Goal: Information Seeking & Learning: Learn about a topic

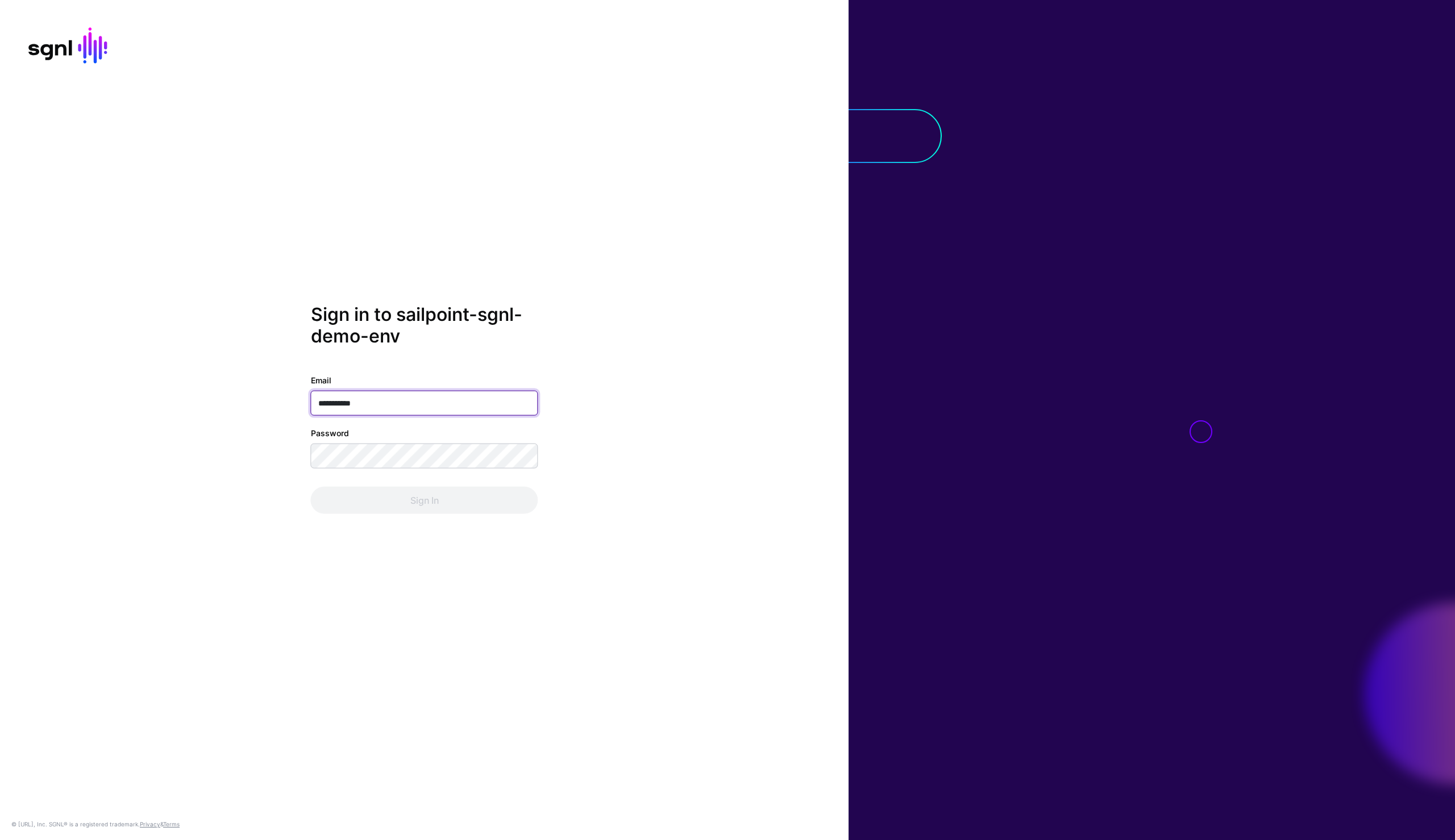
type input "**********"
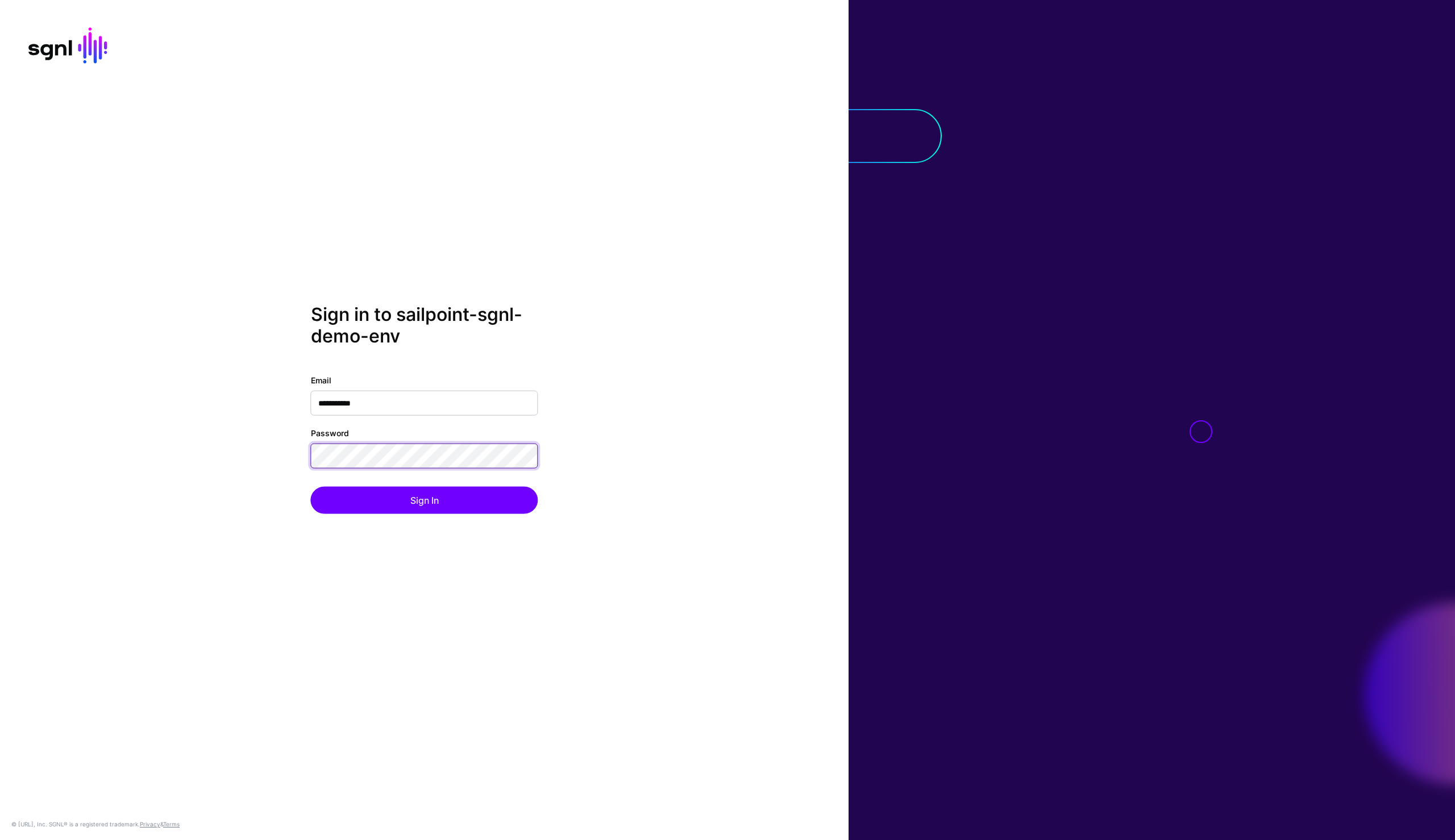
click at [311, 487] on button "Sign In" at bounding box center [425, 500] width 227 height 27
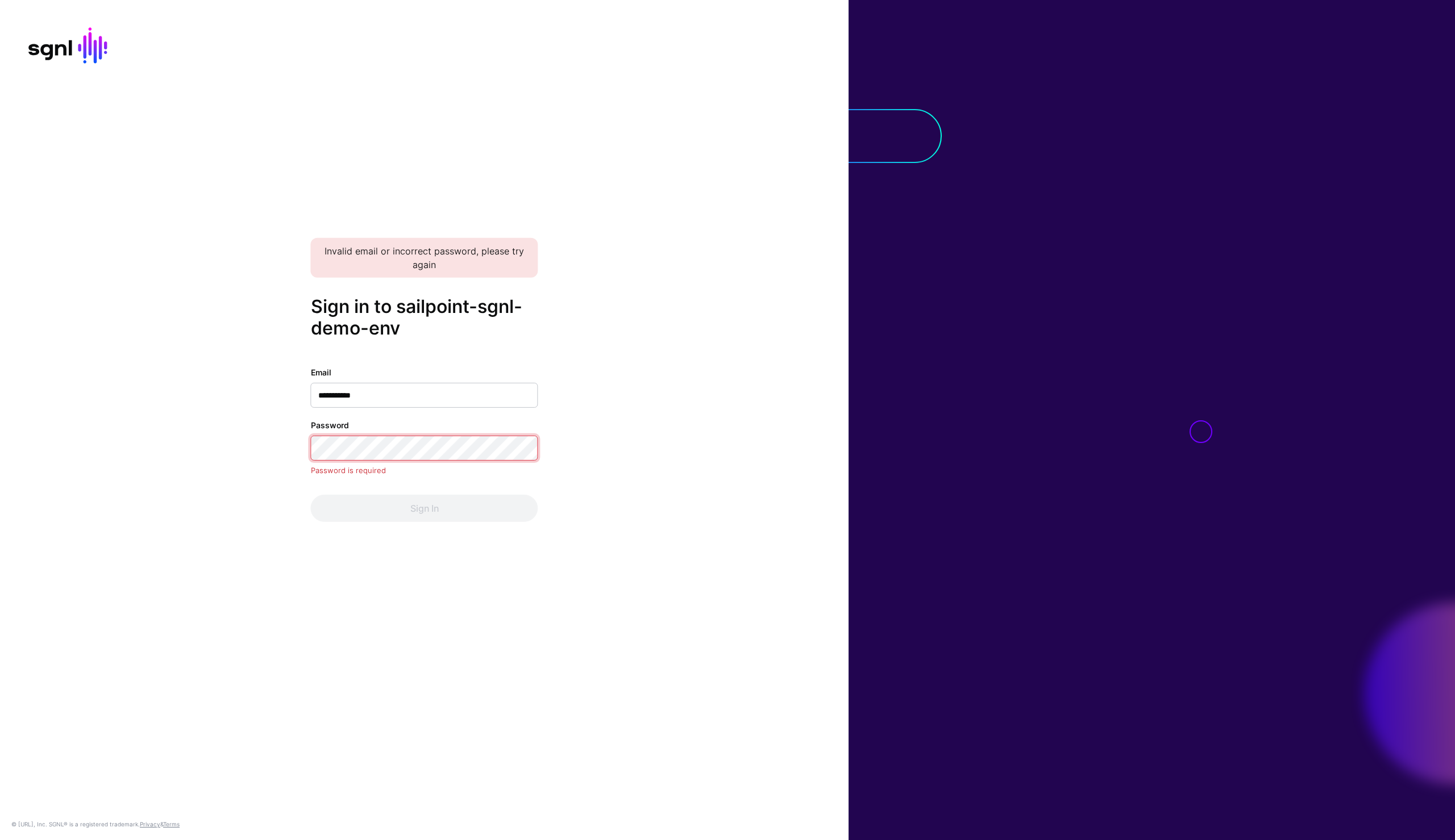
click at [0, 530] on com-1password-button at bounding box center [0, 840] width 0 height 0
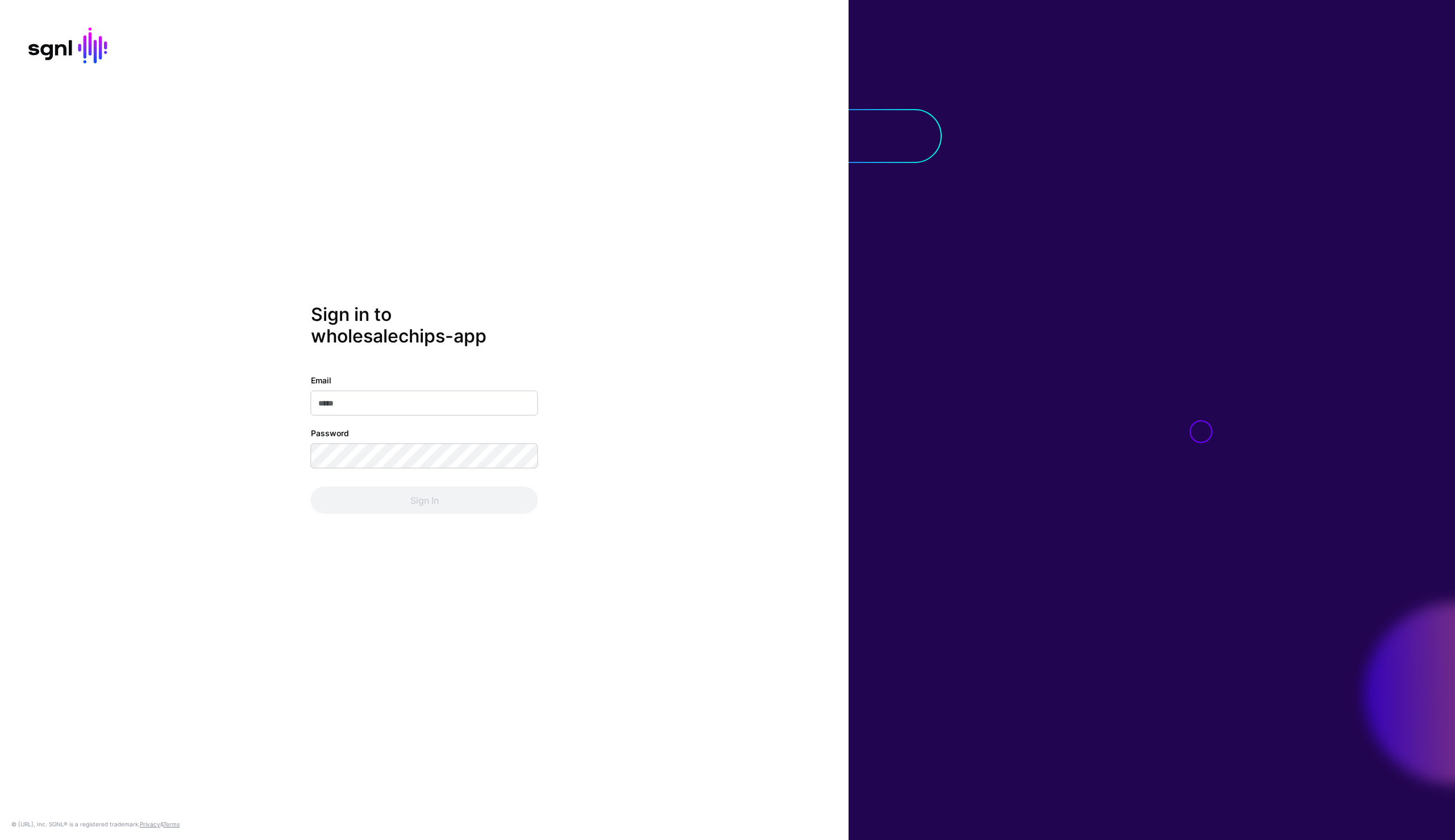
click at [636, 297] on div "Sign in to wholesalechips-app Email Password Sign In © SGNL.ai, Inc. SGNL® is a…" at bounding box center [424, 420] width 849 height 840
click at [483, 395] on input "Email" at bounding box center [425, 403] width 227 height 25
type input "**********"
click at [311, 487] on button "Sign In" at bounding box center [425, 500] width 227 height 27
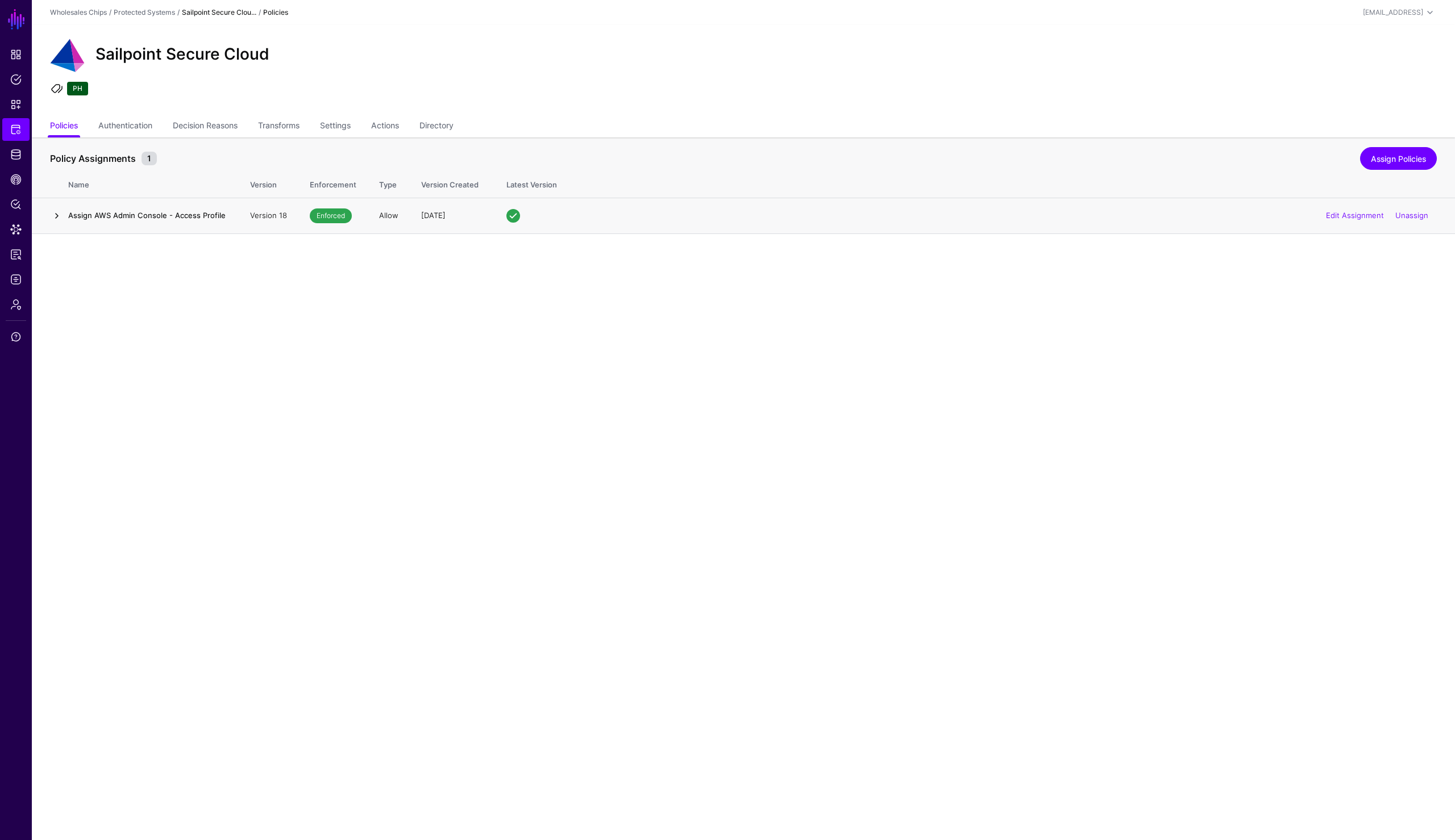
click at [57, 218] on link at bounding box center [56, 215] width 14 height 14
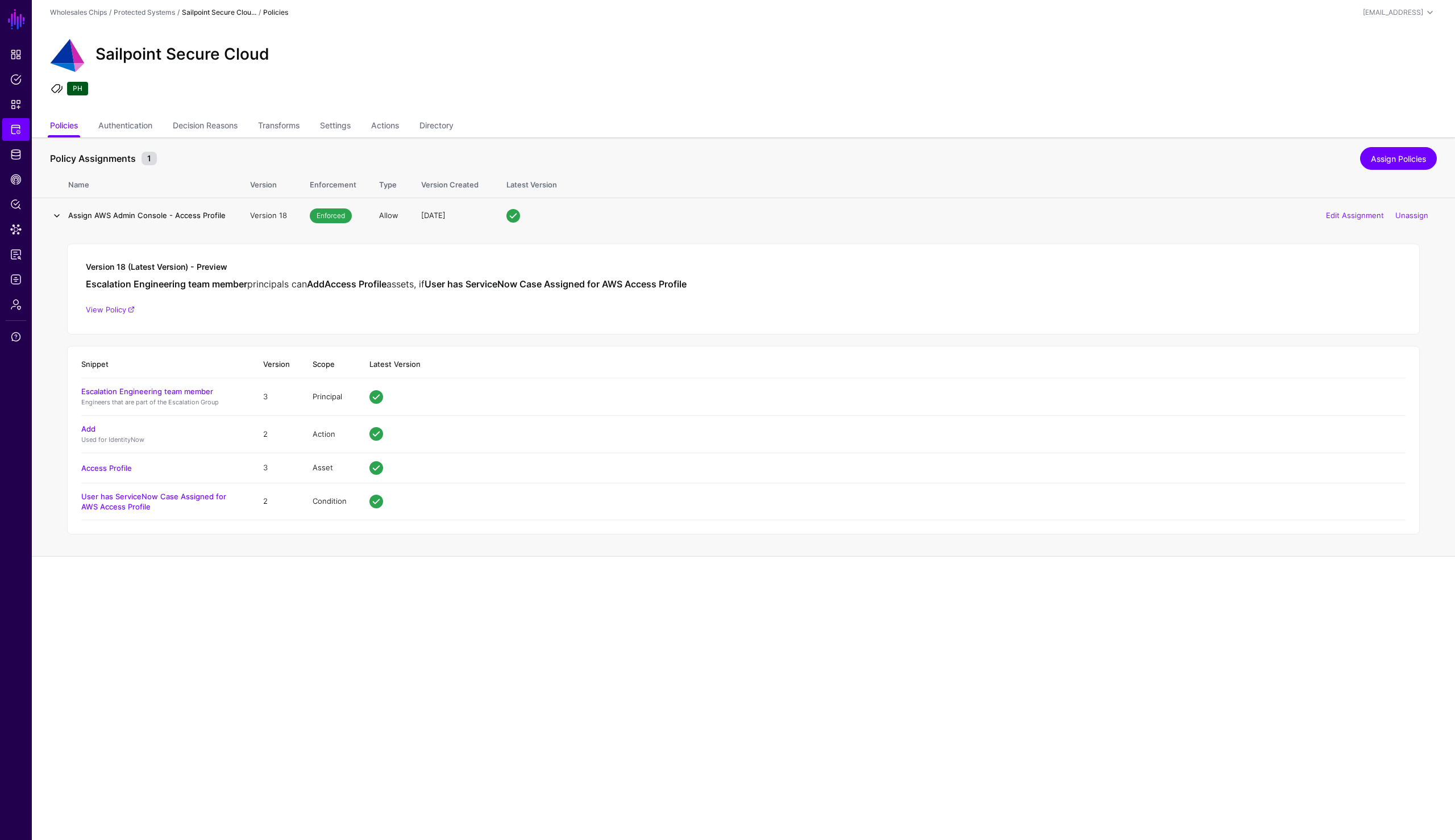
click at [56, 215] on link at bounding box center [56, 215] width 14 height 14
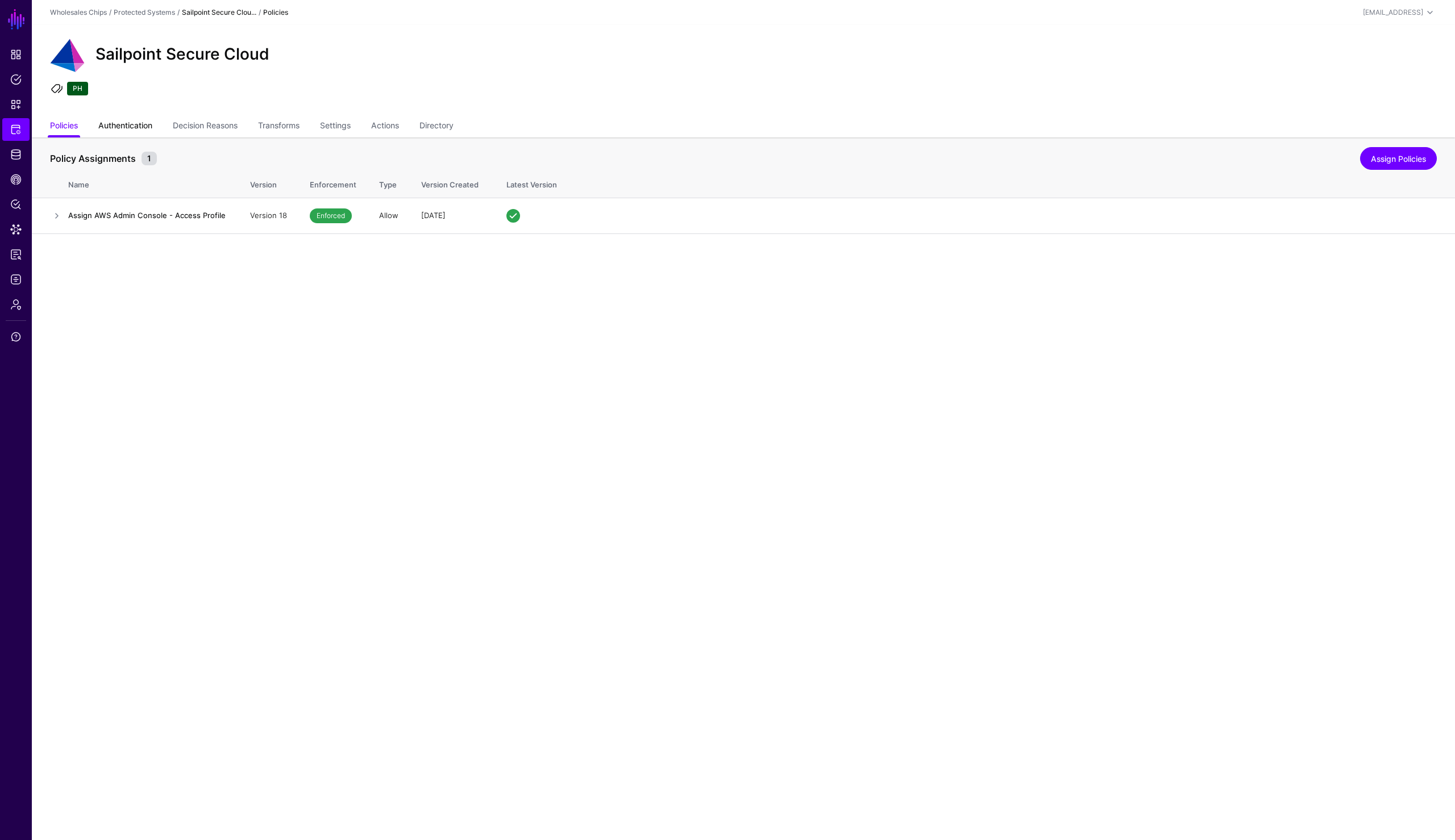
click at [125, 130] on link "Authentication" at bounding box center [125, 126] width 54 height 21
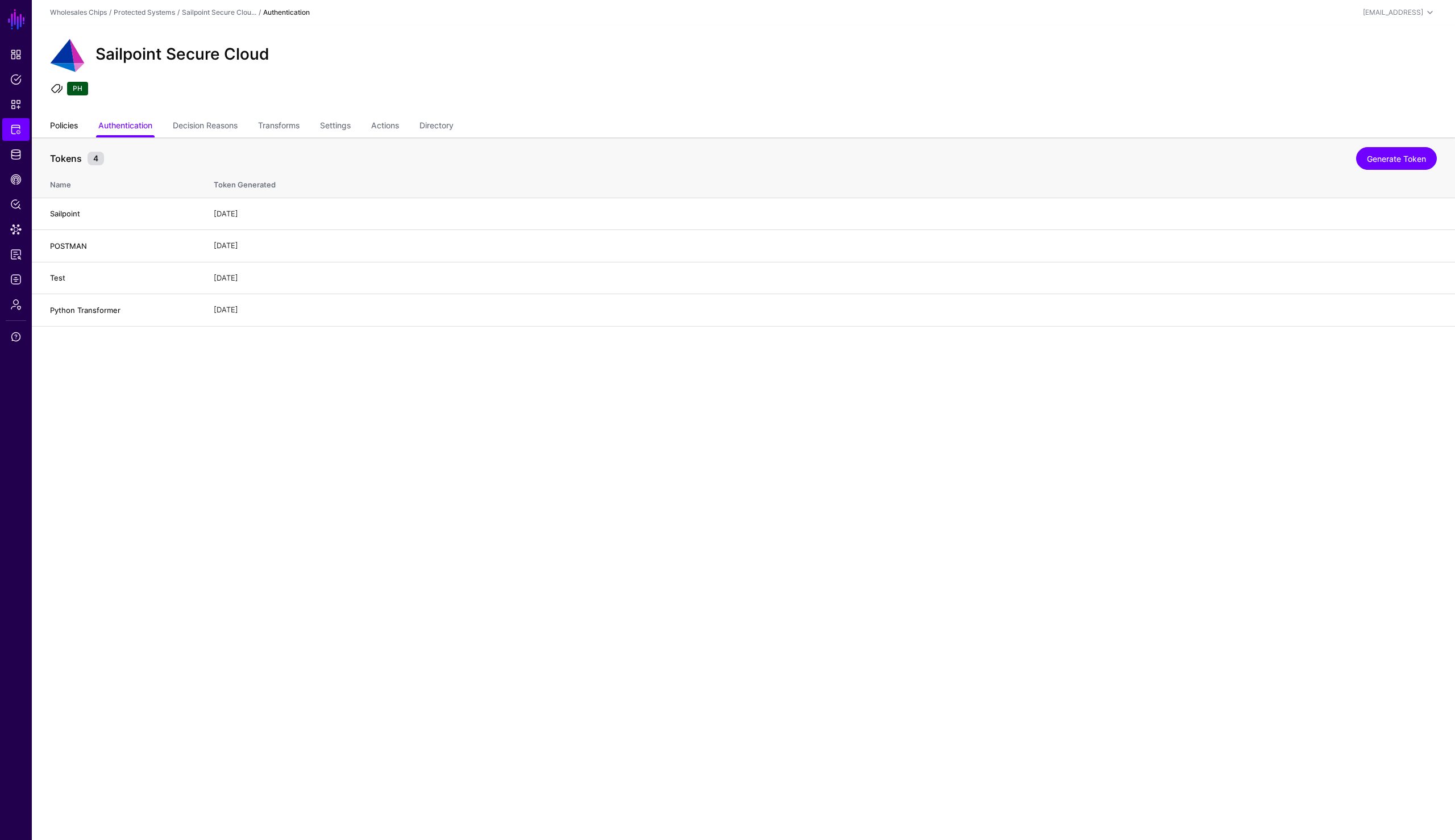
click at [67, 125] on link "Policies" at bounding box center [64, 126] width 28 height 21
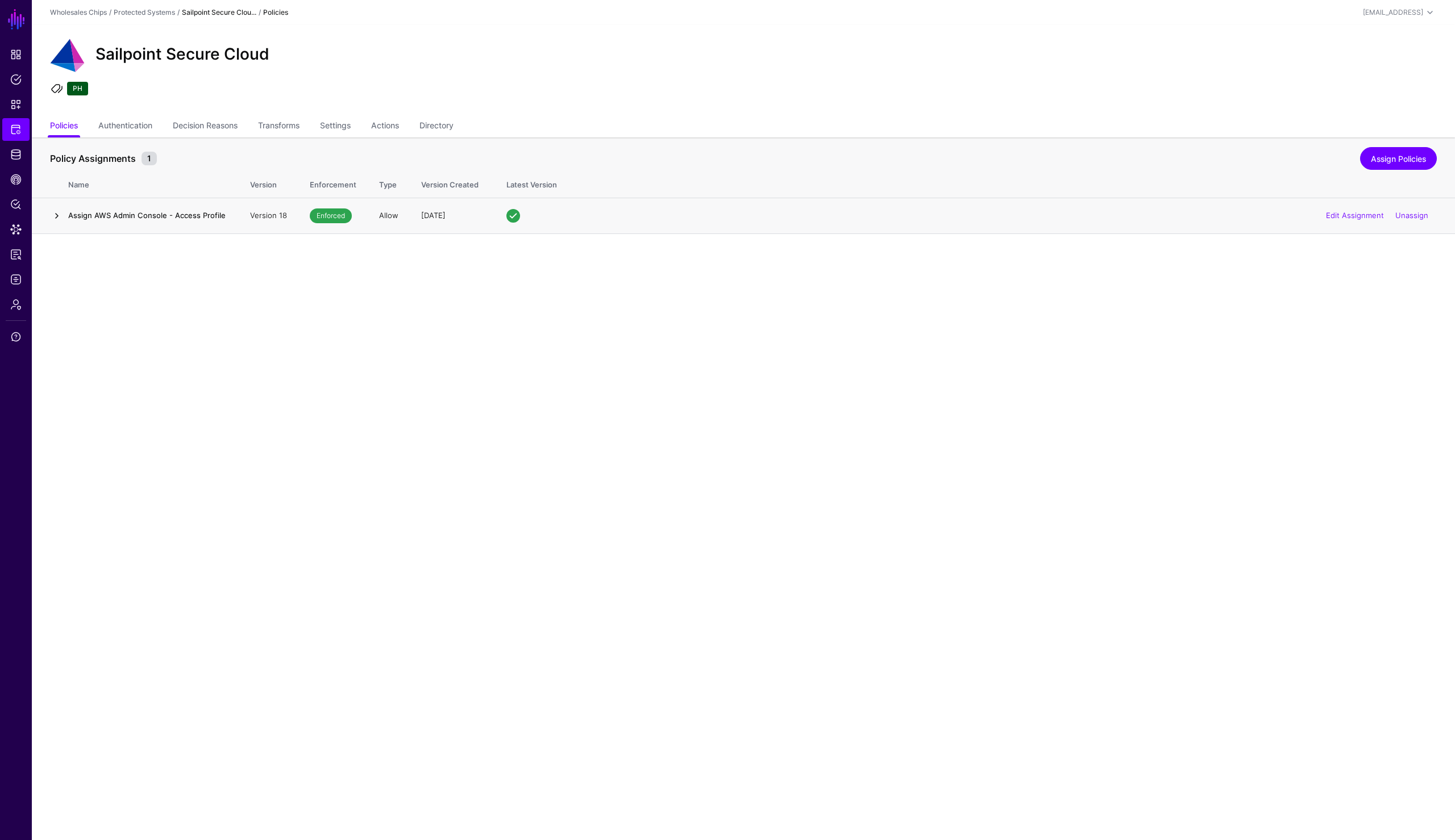
click at [54, 218] on link at bounding box center [56, 215] width 14 height 14
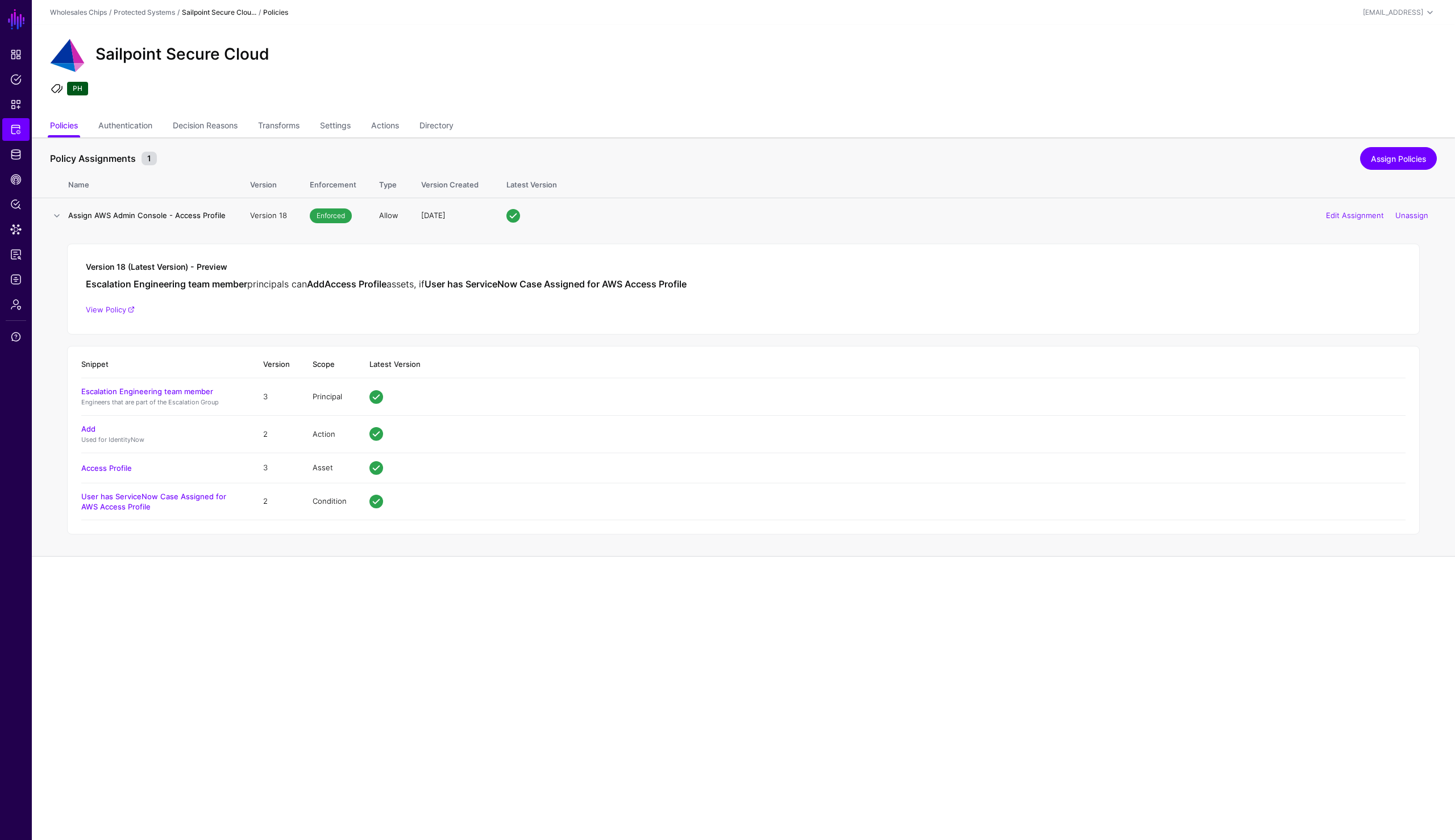
click at [799, 276] on div "Version 18 (Latest Version) - Preview Escalation Engineering team member princi…" at bounding box center [743, 289] width 1353 height 91
click at [832, 102] on div "Sailpoint Secure Cloud PH" at bounding box center [743, 70] width 1423 height 91
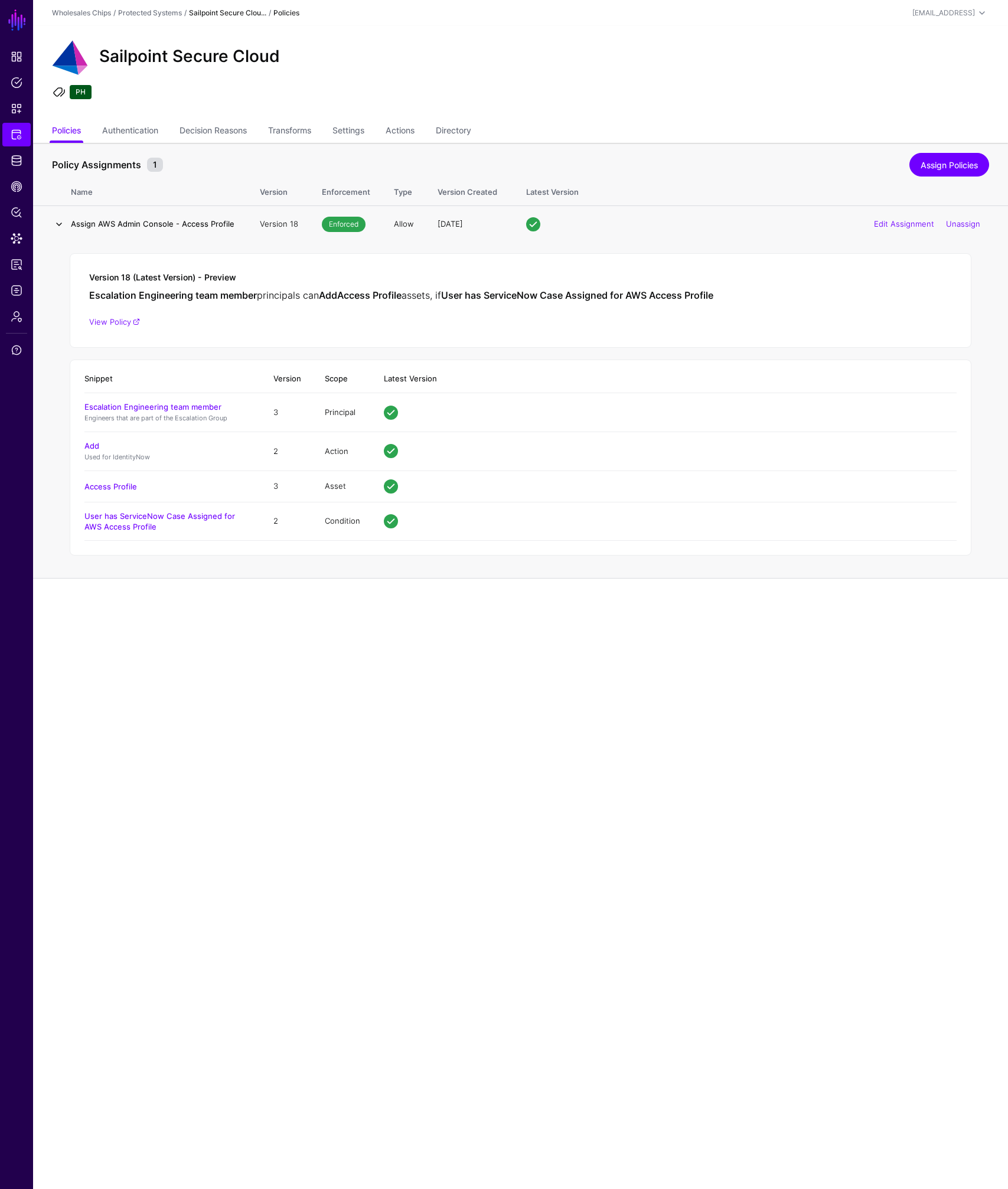
click at [57, 226] on link at bounding box center [59, 224] width 14 height 14
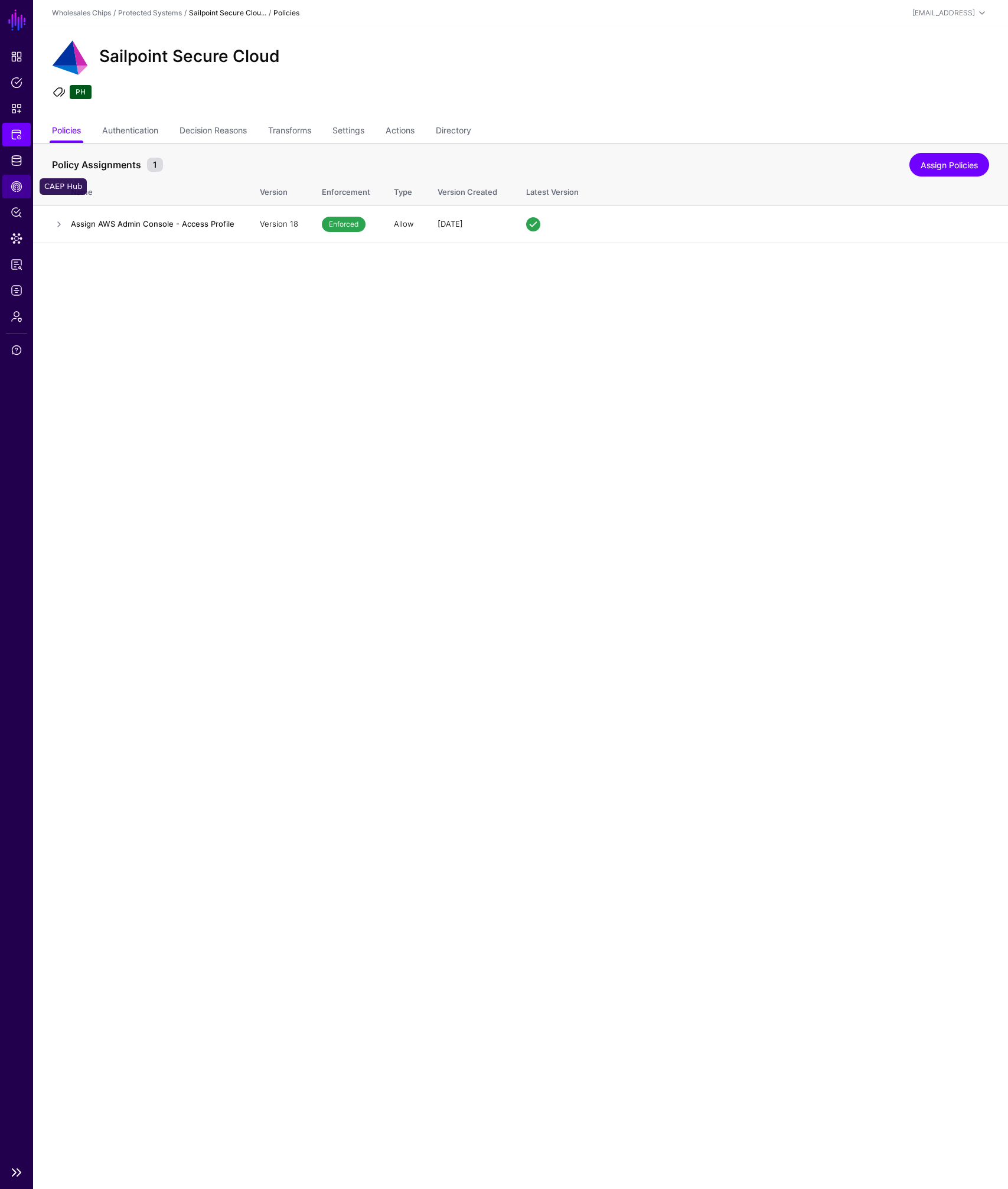
click at [22, 187] on span "CAEP Hub" at bounding box center [17, 187] width 12 height 12
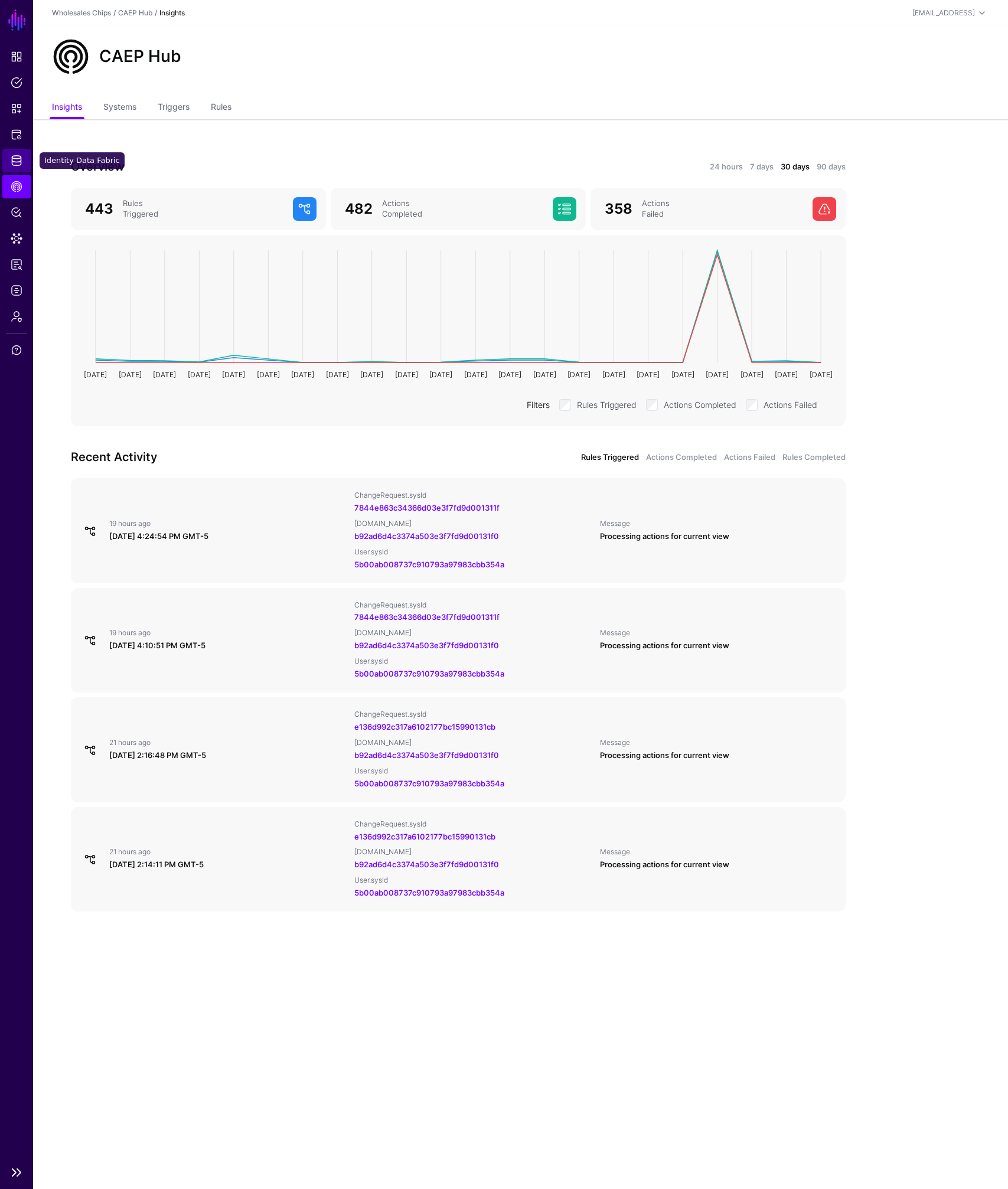
click at [12, 156] on span "Identity Data Fabric" at bounding box center [17, 161] width 12 height 12
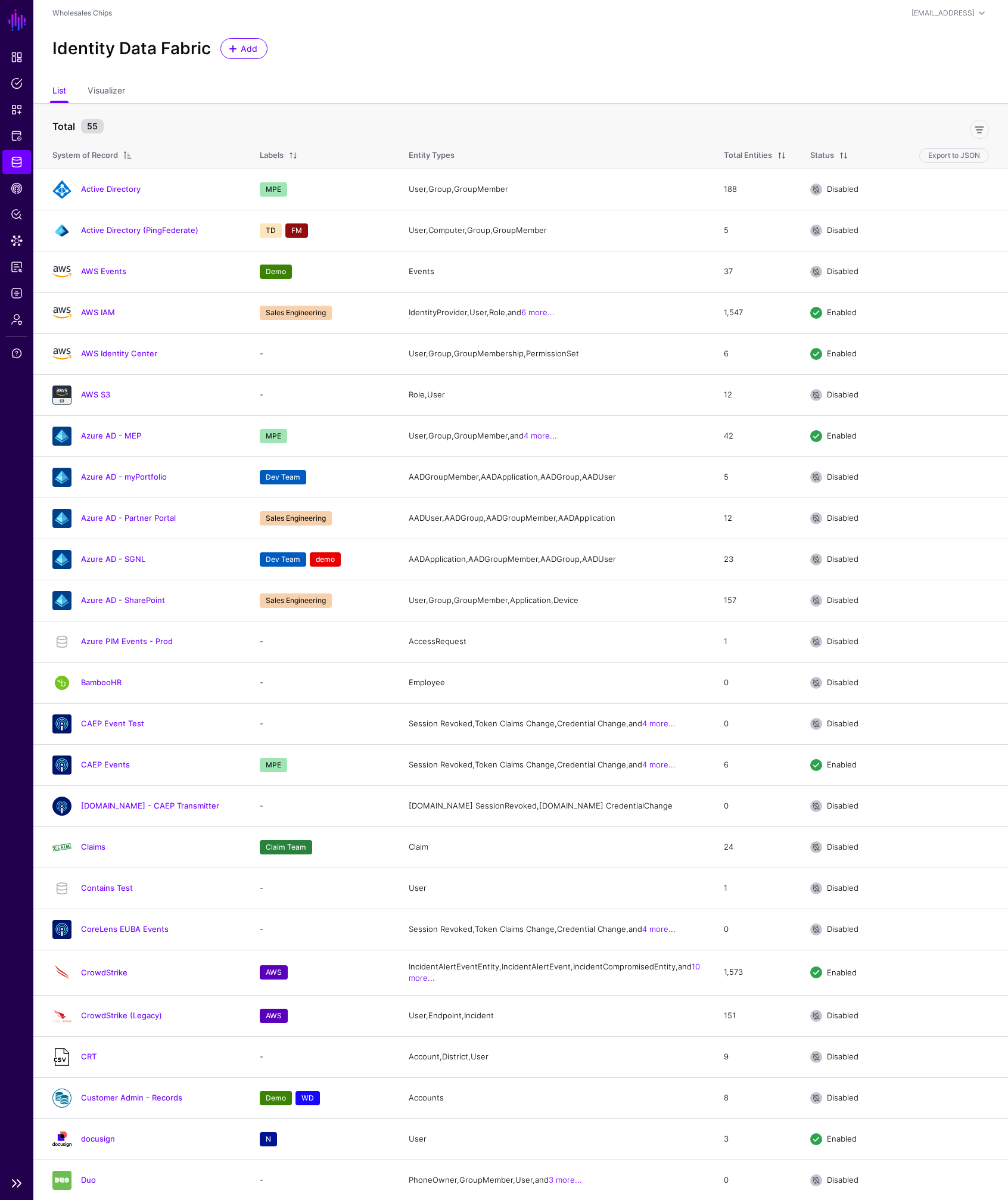
click at [15, 22] on link "SGNL" at bounding box center [17, 20] width 20 height 26
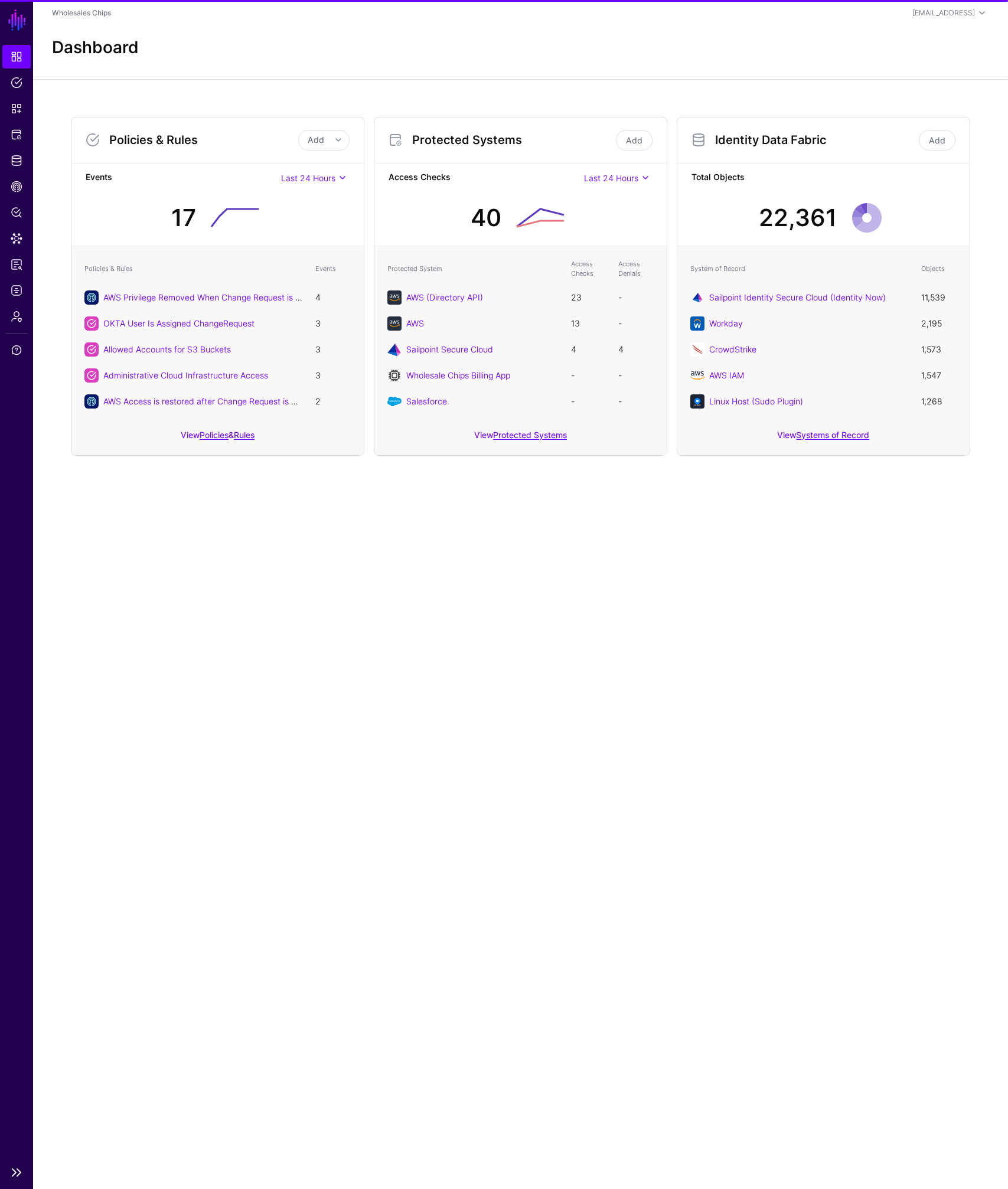
click at [15, 22] on link "SGNL" at bounding box center [17, 20] width 20 height 26
click at [23, 873] on link at bounding box center [16, 1172] width 33 height 14
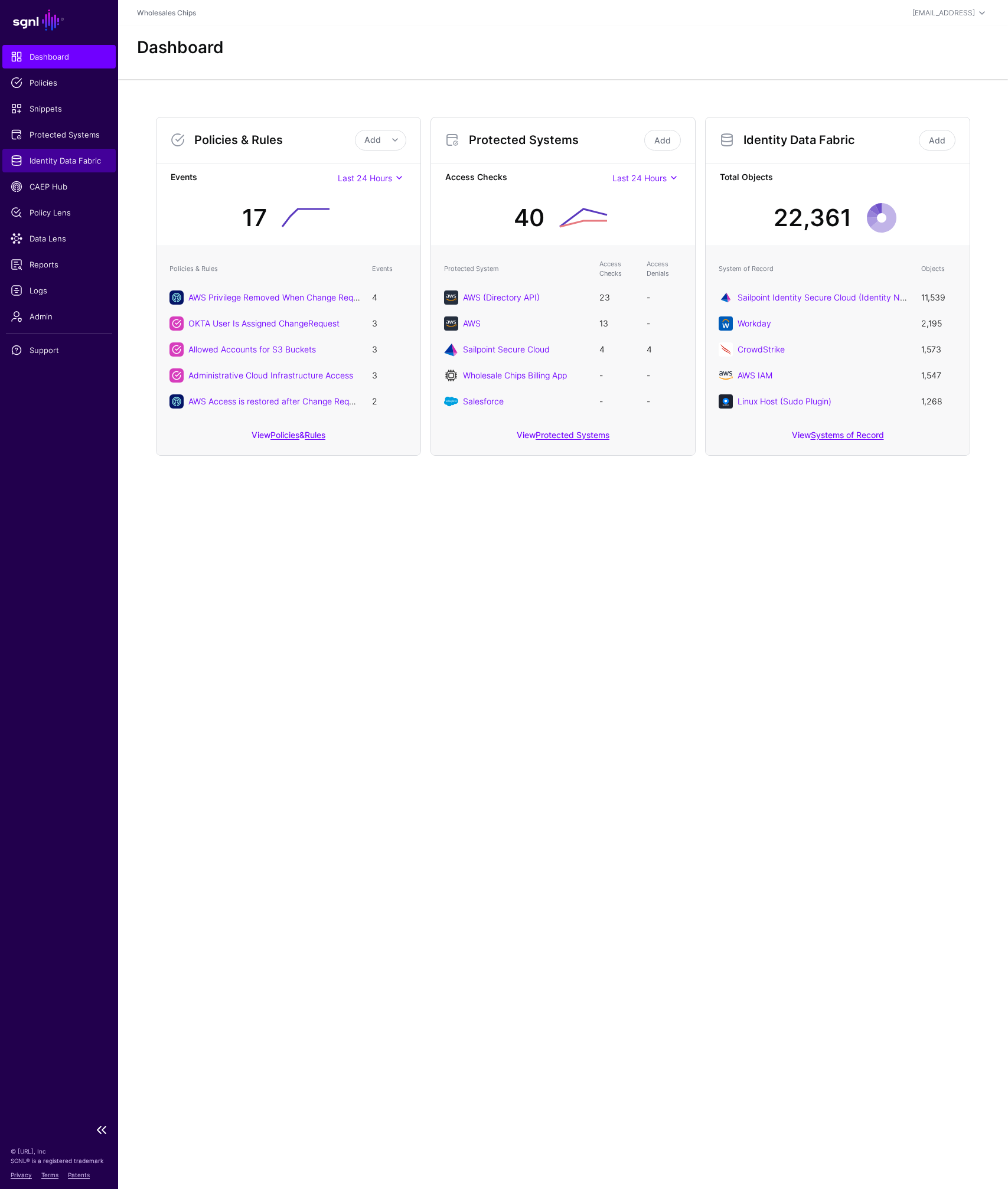
click at [59, 165] on span "Identity Data Fabric" at bounding box center [59, 161] width 97 height 12
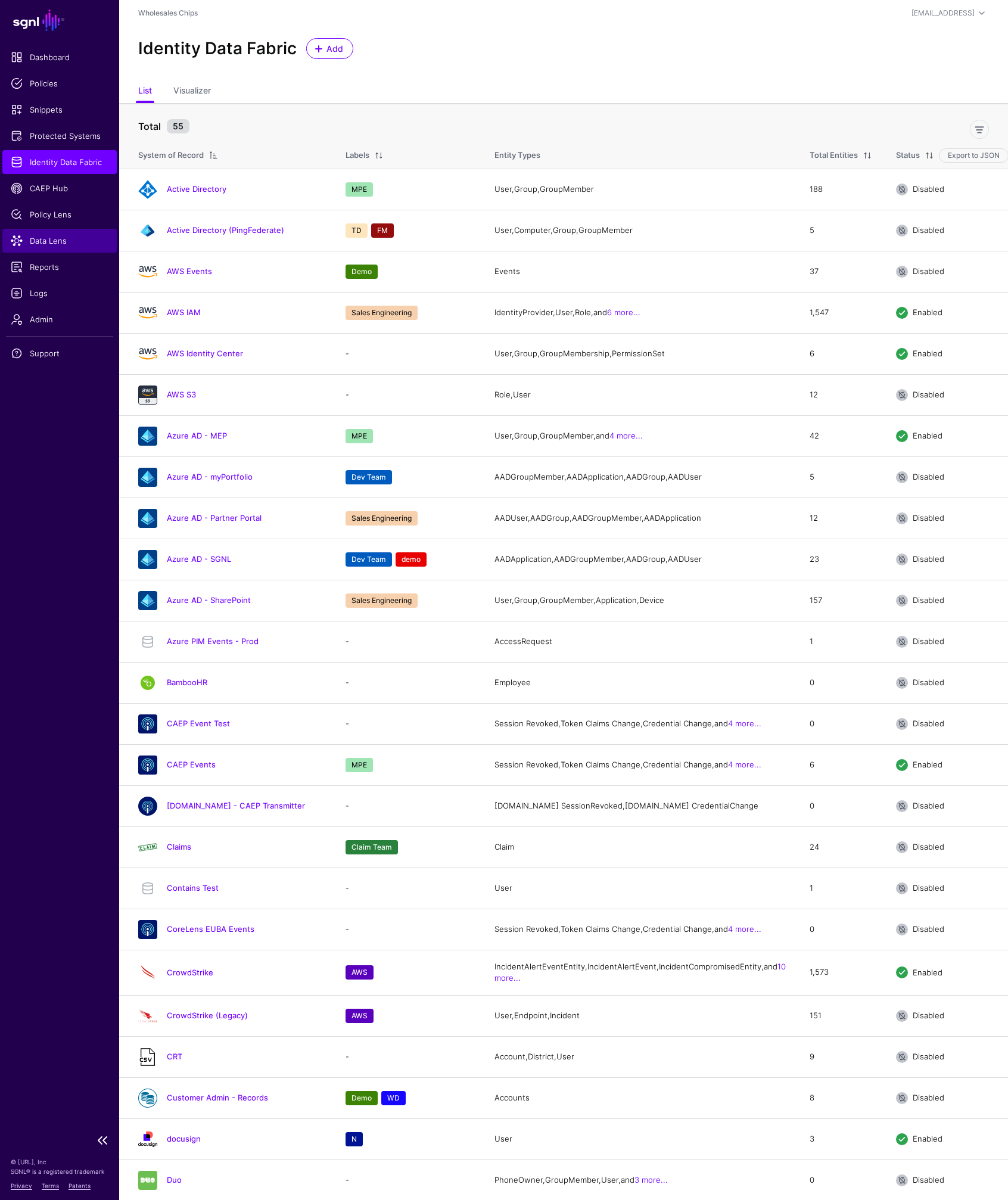
click at [43, 242] on span "Data Lens" at bounding box center [59, 241] width 98 height 12
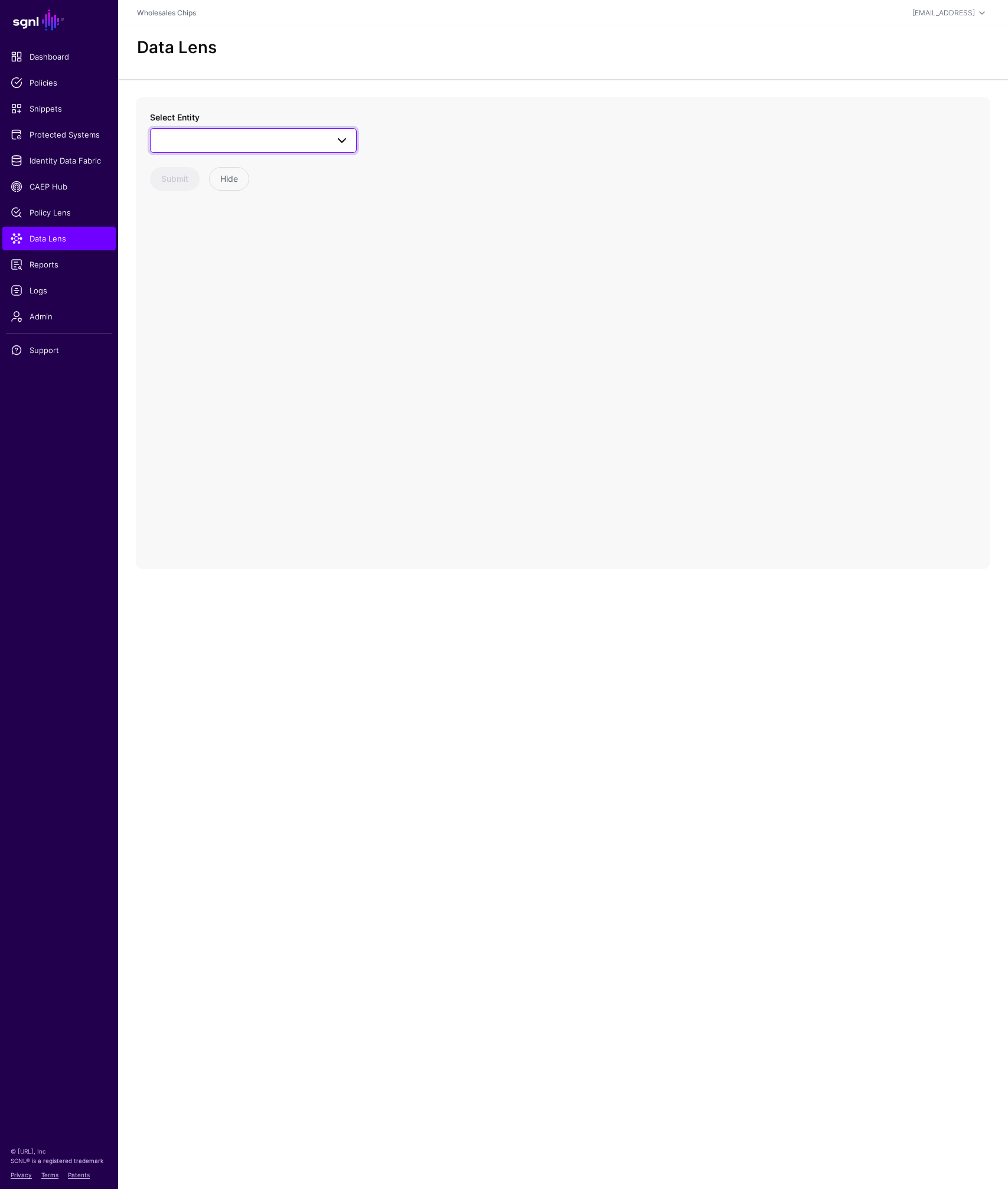
click at [194, 139] on span at bounding box center [253, 140] width 191 height 14
type input "****"
click at [189, 229] on span "Group" at bounding box center [183, 229] width 23 height 9
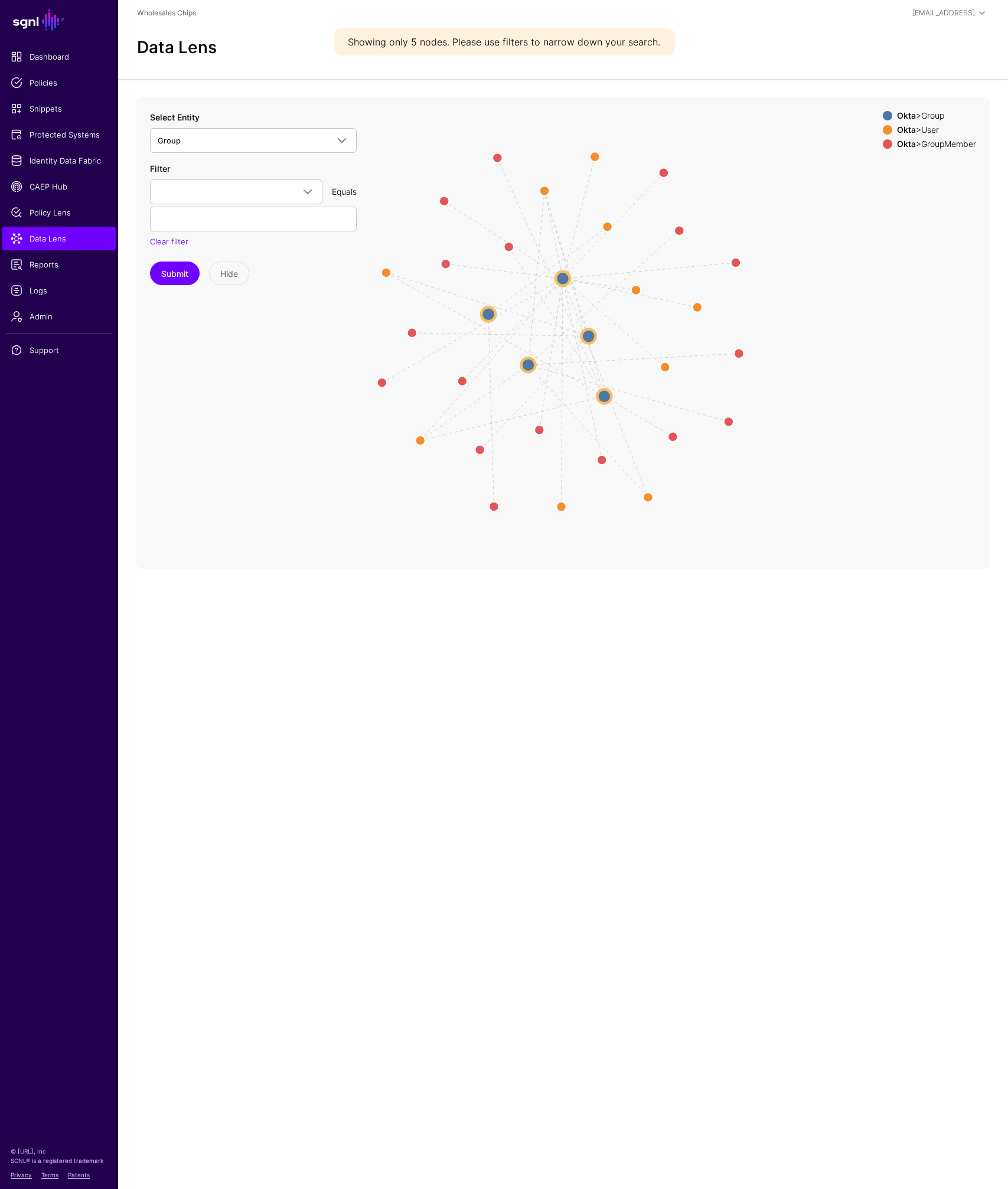
click at [883, 130] on span at bounding box center [888, 129] width 9 height 9
click at [883, 146] on span at bounding box center [888, 144] width 9 height 9
click at [560, 281] on circle at bounding box center [562, 278] width 14 height 14
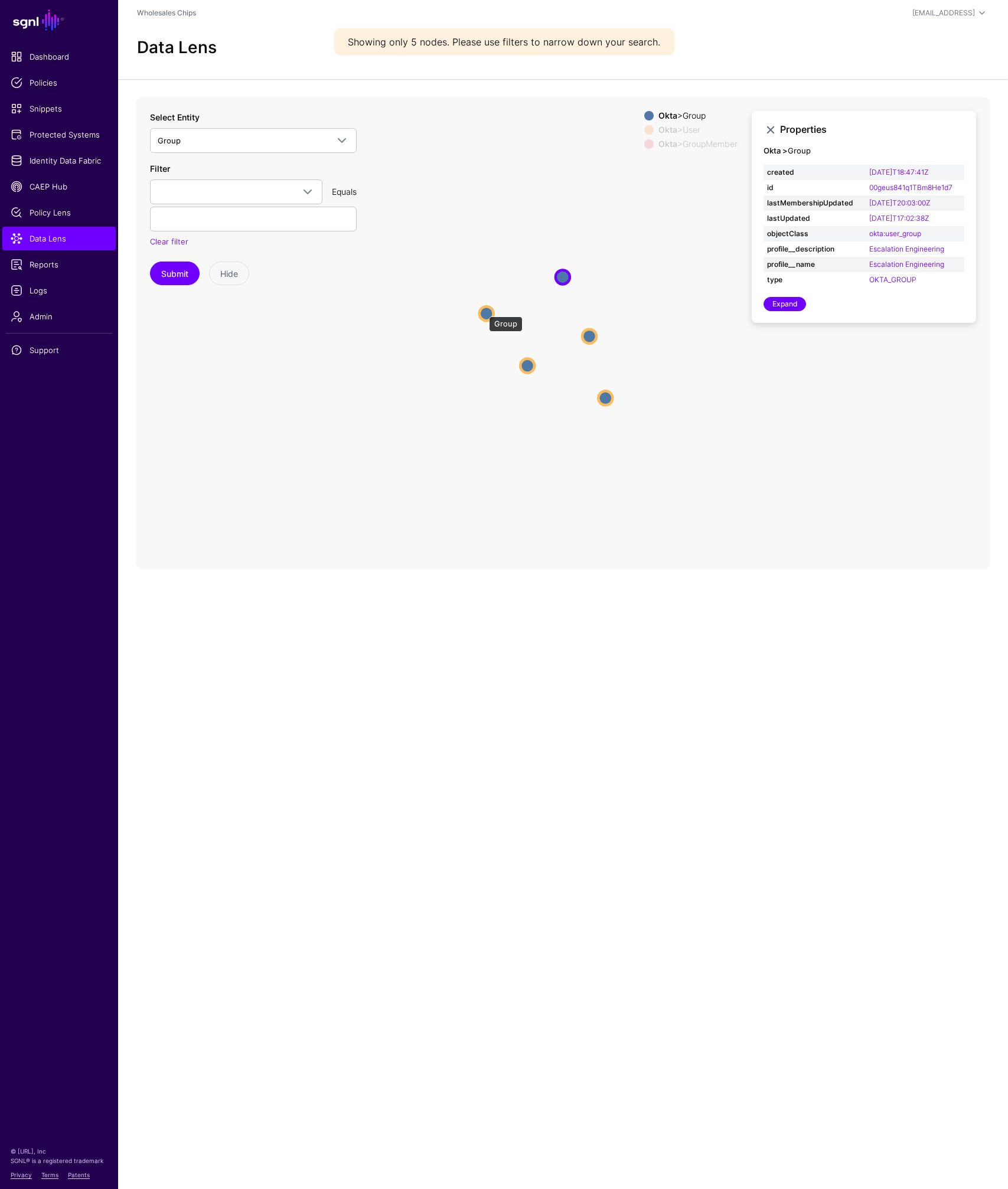
click at [483, 311] on circle at bounding box center [486, 313] width 14 height 14
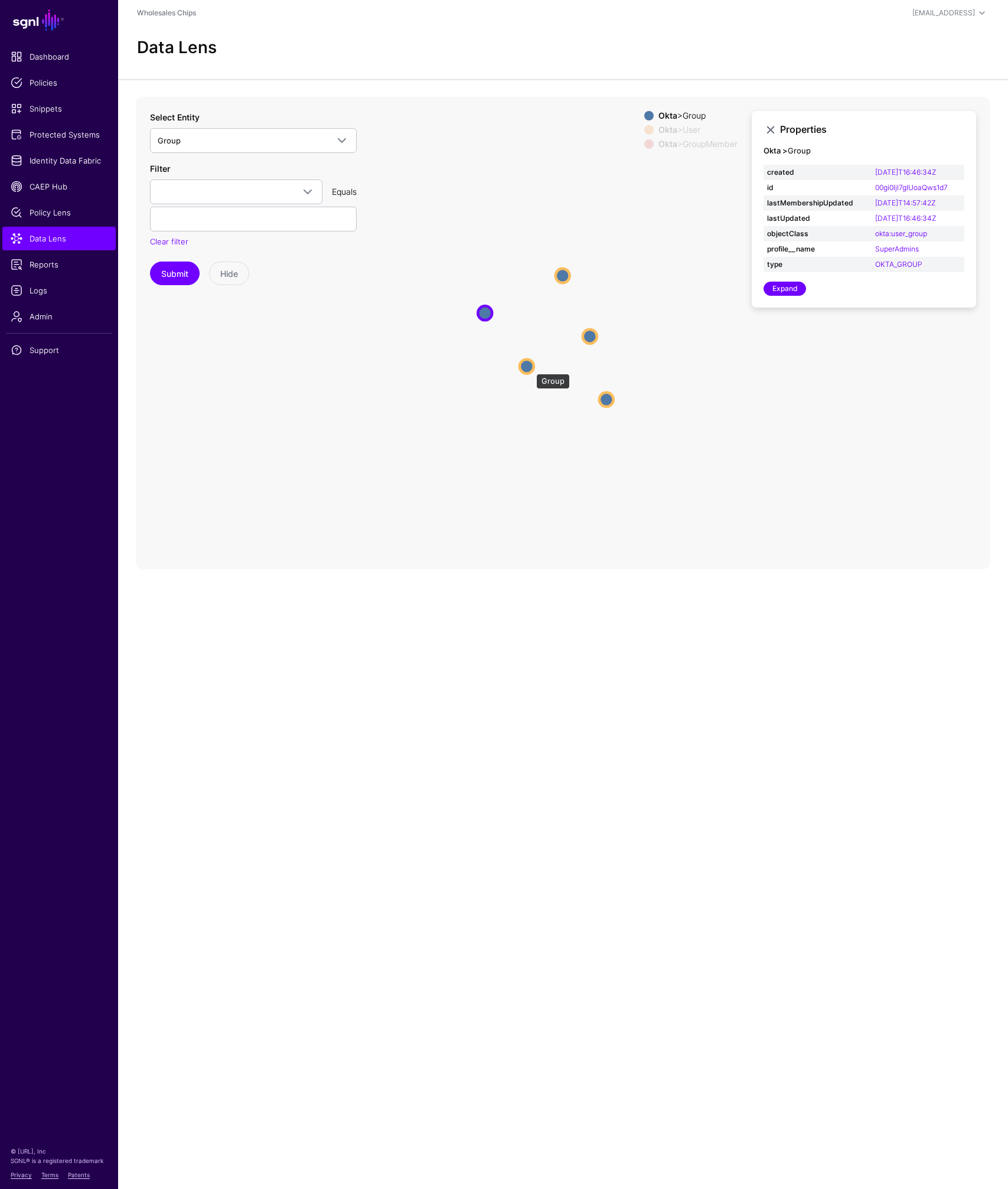
click at [530, 368] on circle at bounding box center [526, 366] width 14 height 14
click at [589, 335] on circle at bounding box center [590, 336] width 14 height 14
click at [609, 405] on circle at bounding box center [607, 402] width 14 height 14
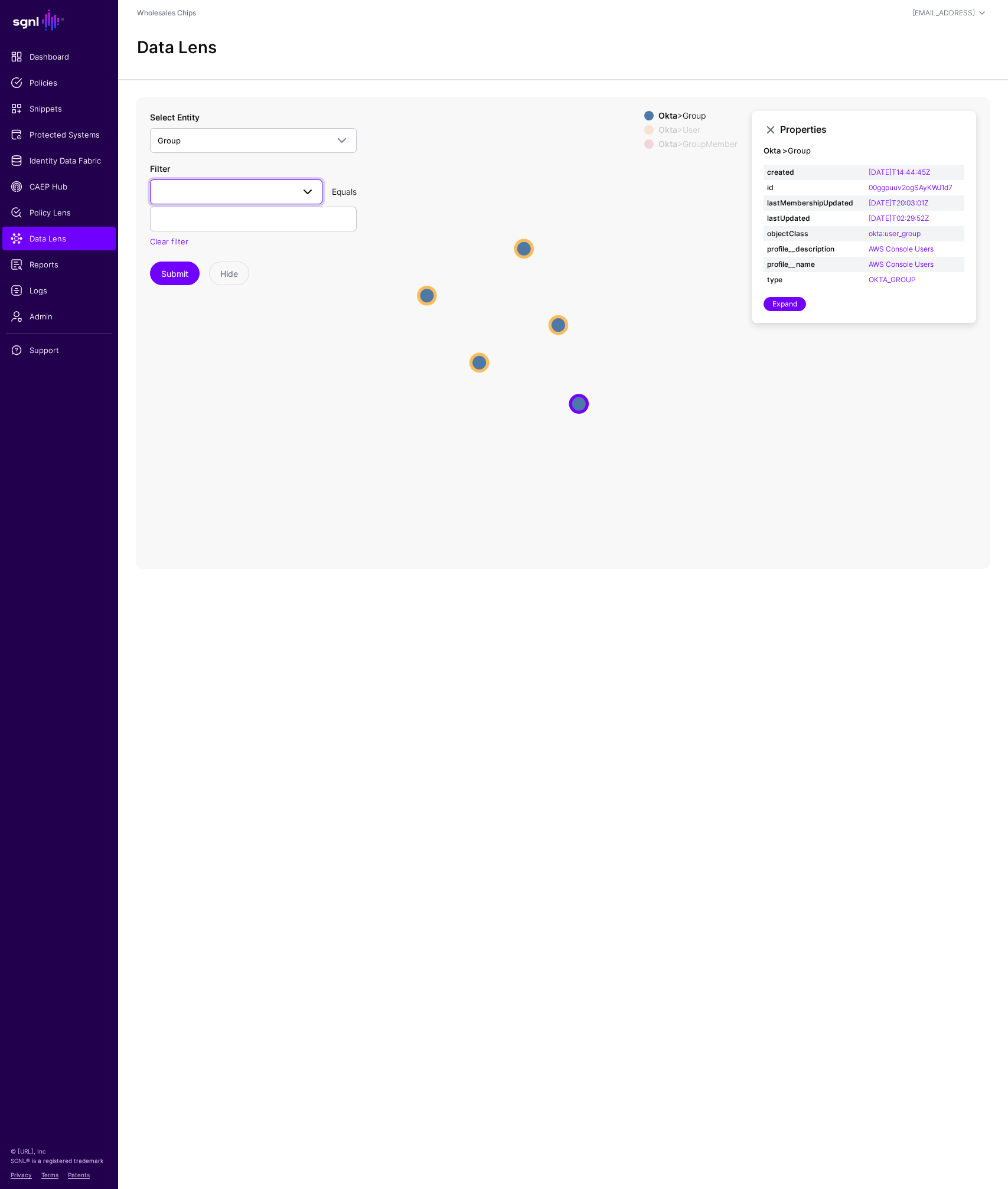
click at [306, 191] on span at bounding box center [307, 192] width 14 height 14
click at [203, 371] on span "profile__name" at bounding box center [184, 369] width 51 height 9
click at [345, 196] on div "Equals" at bounding box center [344, 191] width 34 height 12
click at [345, 195] on div "Equals" at bounding box center [344, 191] width 34 height 12
click at [344, 194] on div "Equals" at bounding box center [344, 191] width 34 height 12
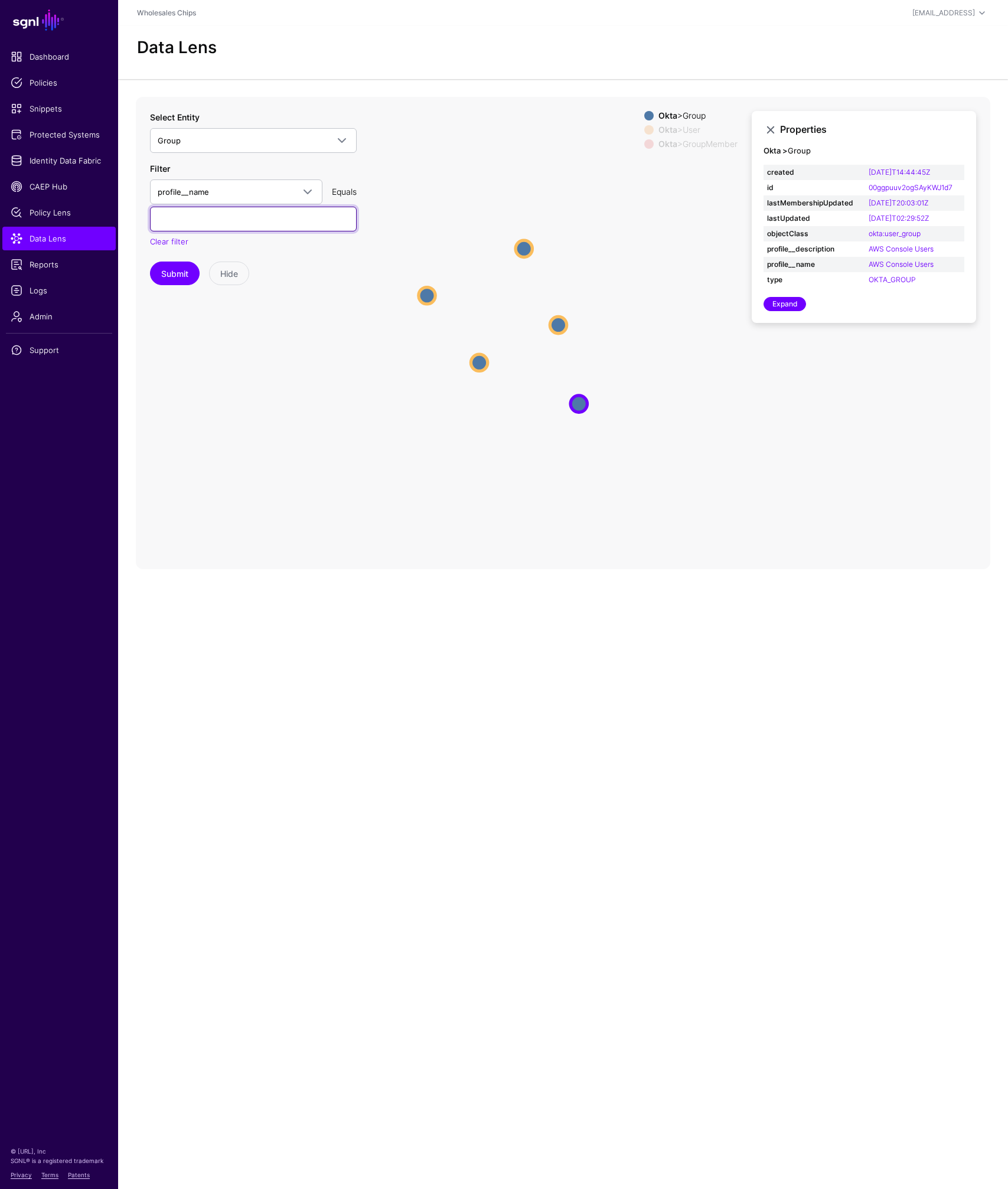
click at [320, 216] on input "text" at bounding box center [253, 219] width 206 height 25
click at [50, 260] on span "Reports" at bounding box center [59, 264] width 97 height 12
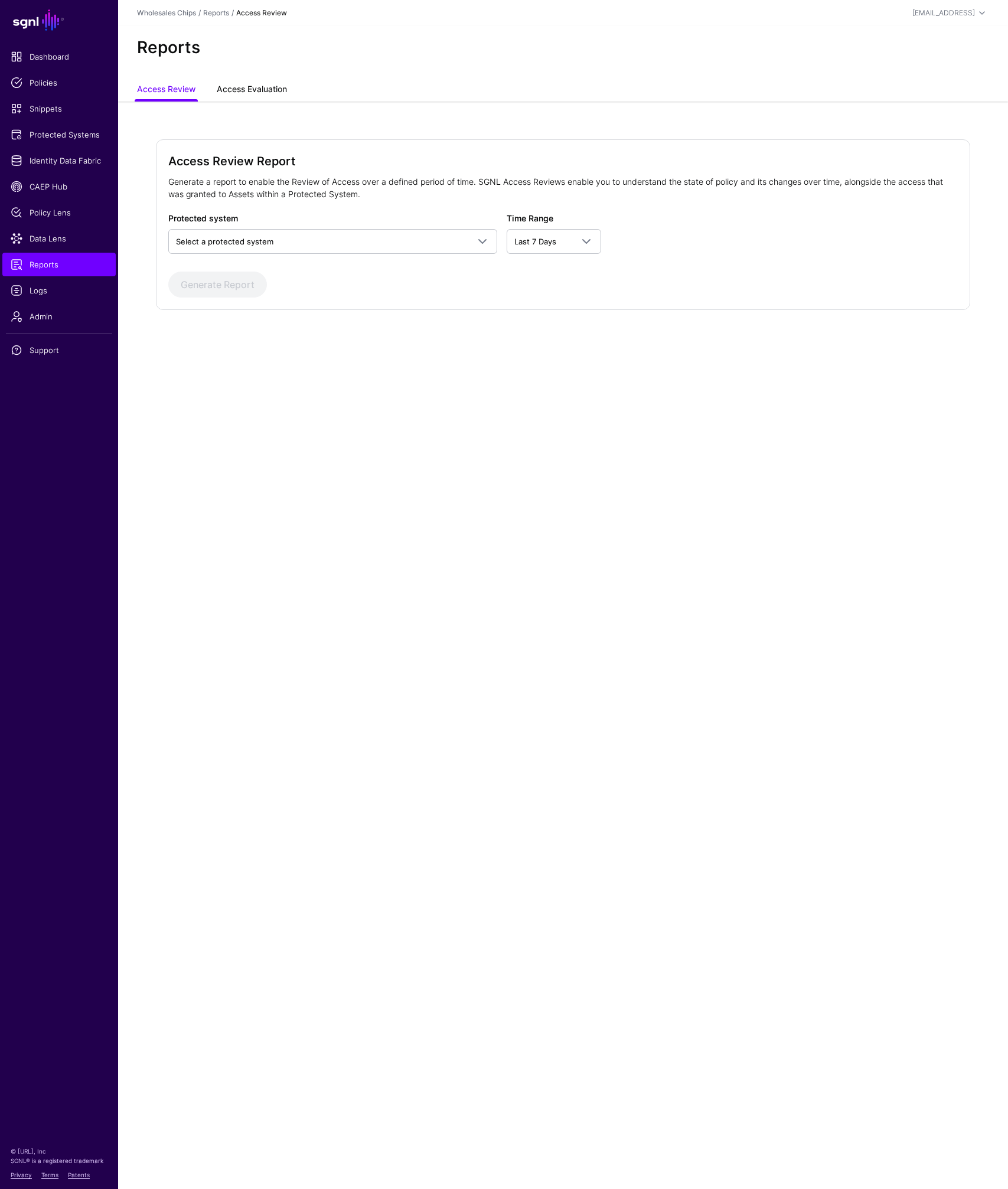
click at [234, 88] on link "Access Evaluation" at bounding box center [251, 90] width 70 height 22
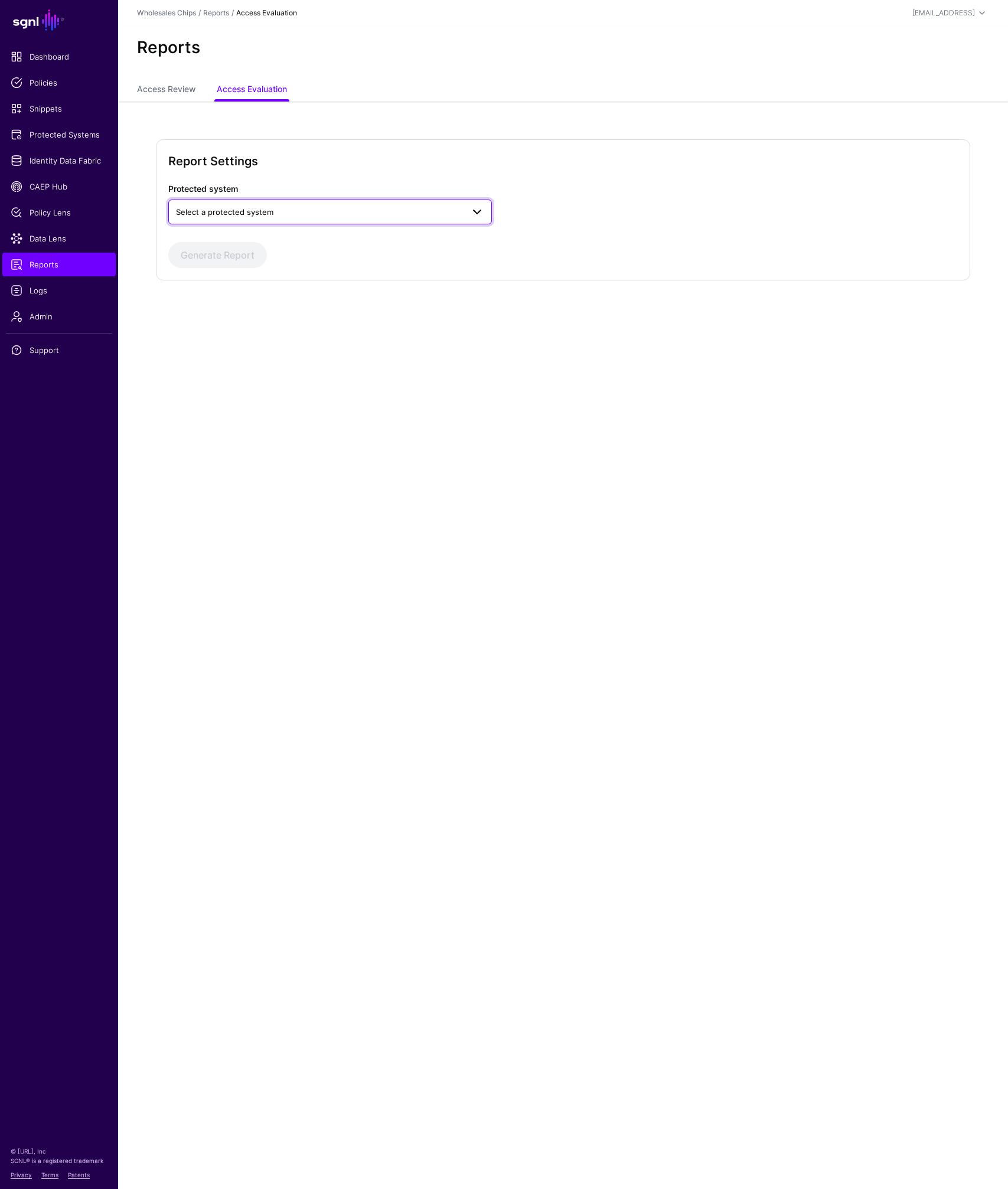
click at [242, 216] on span "Select a protected system" at bounding box center [225, 212] width 98 height 9
click at [192, 239] on span "AWS" at bounding box center [186, 239] width 17 height 9
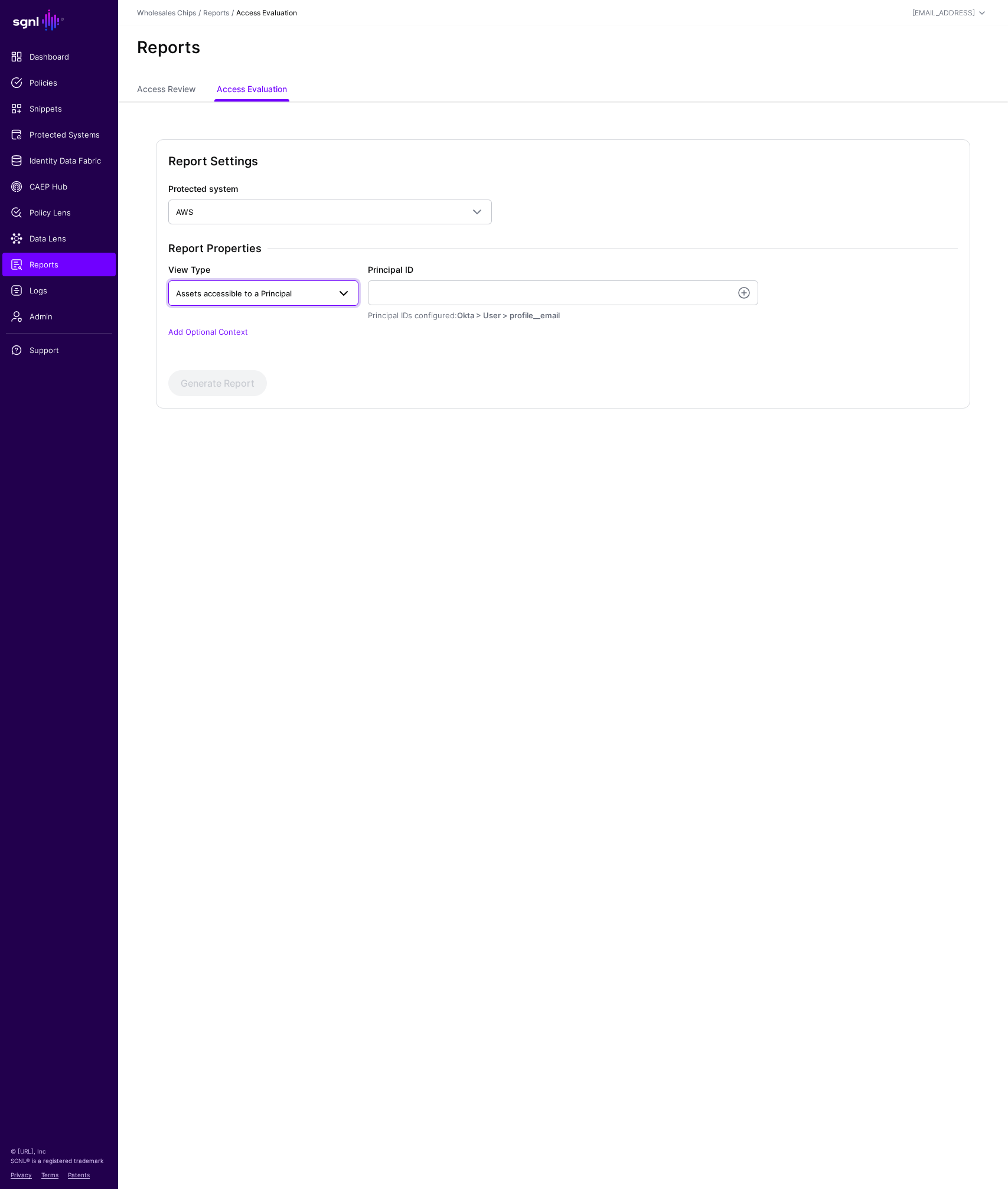
click at [263, 295] on span "Assets accessible to a Principal" at bounding box center [234, 293] width 116 height 9
click at [245, 293] on span "Assets accessible to a Principal" at bounding box center [234, 293] width 116 height 9
click at [747, 296] on link at bounding box center [744, 292] width 14 height 14
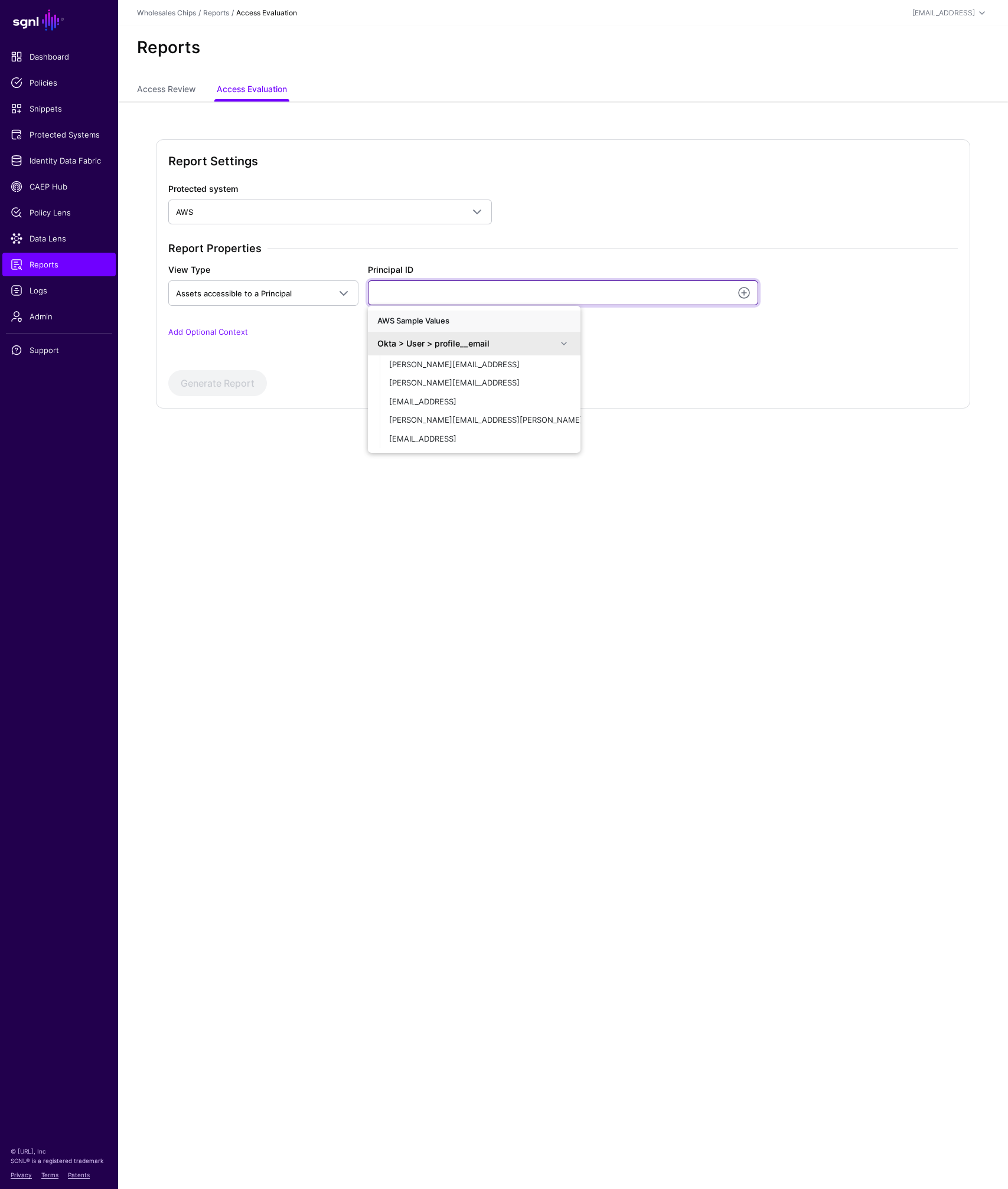
click at [517, 287] on input "Principal ID" at bounding box center [563, 292] width 390 height 25
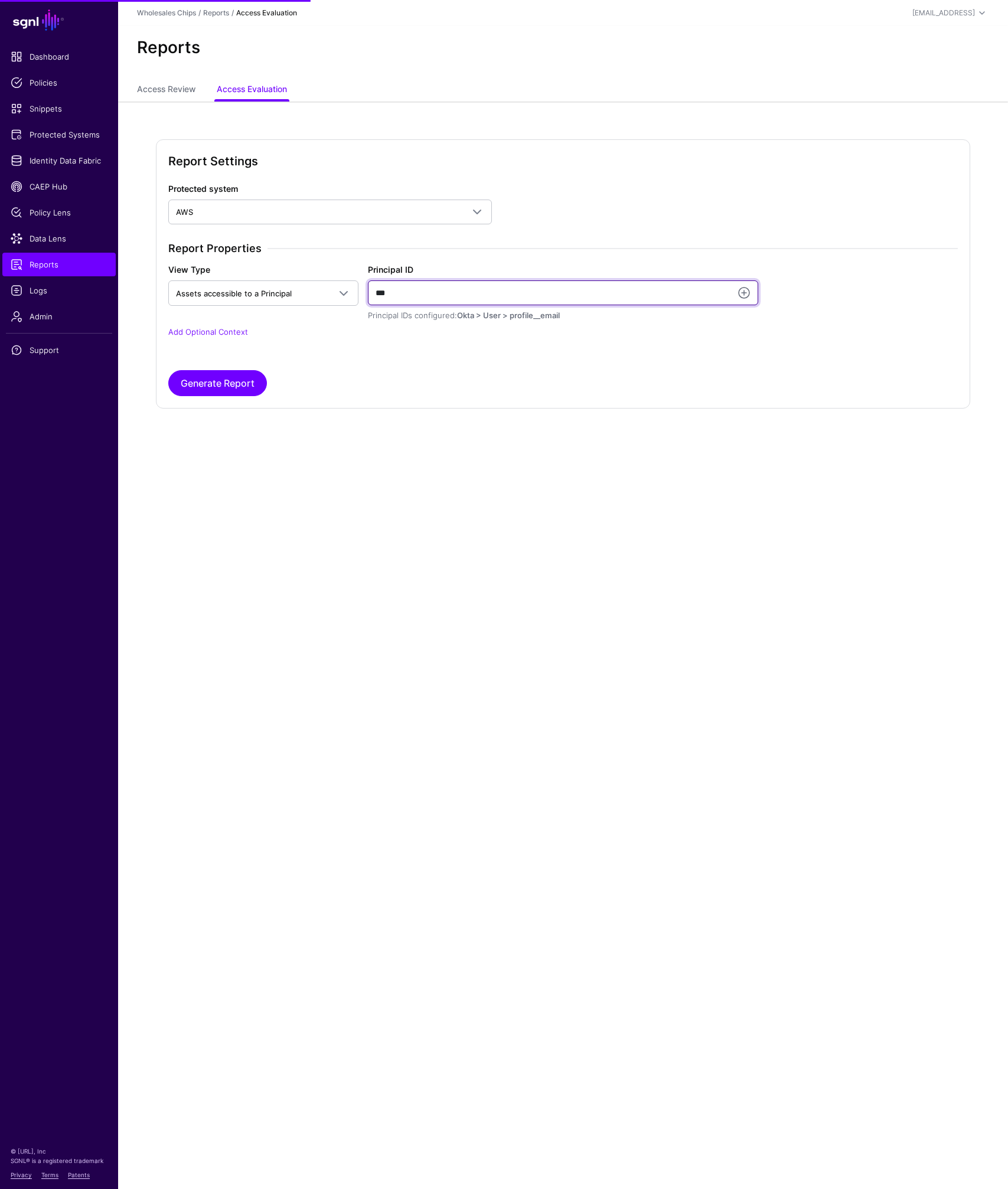
type input "***"
type input "**********"
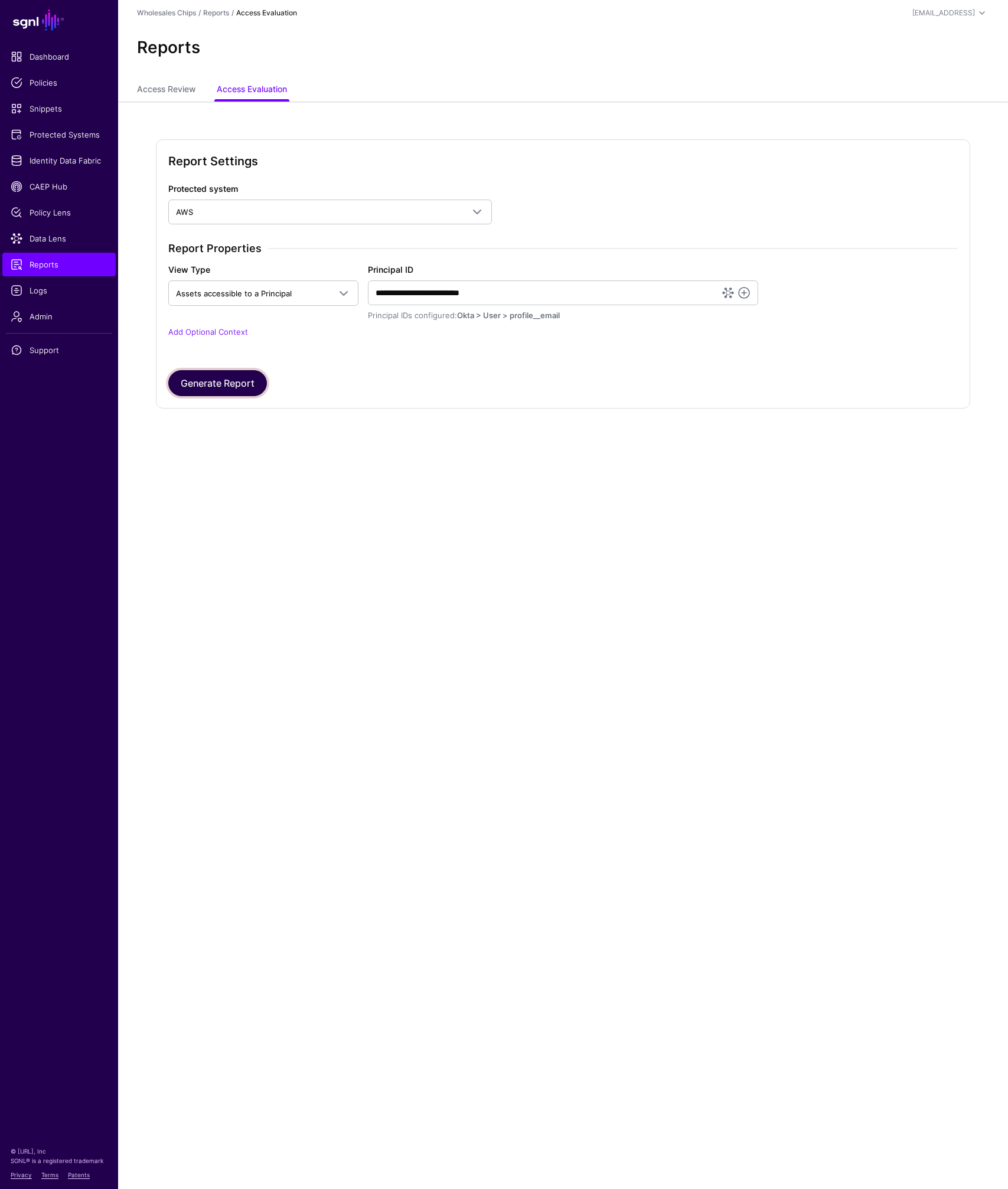
click at [186, 379] on button "Generate Report" at bounding box center [217, 383] width 98 height 26
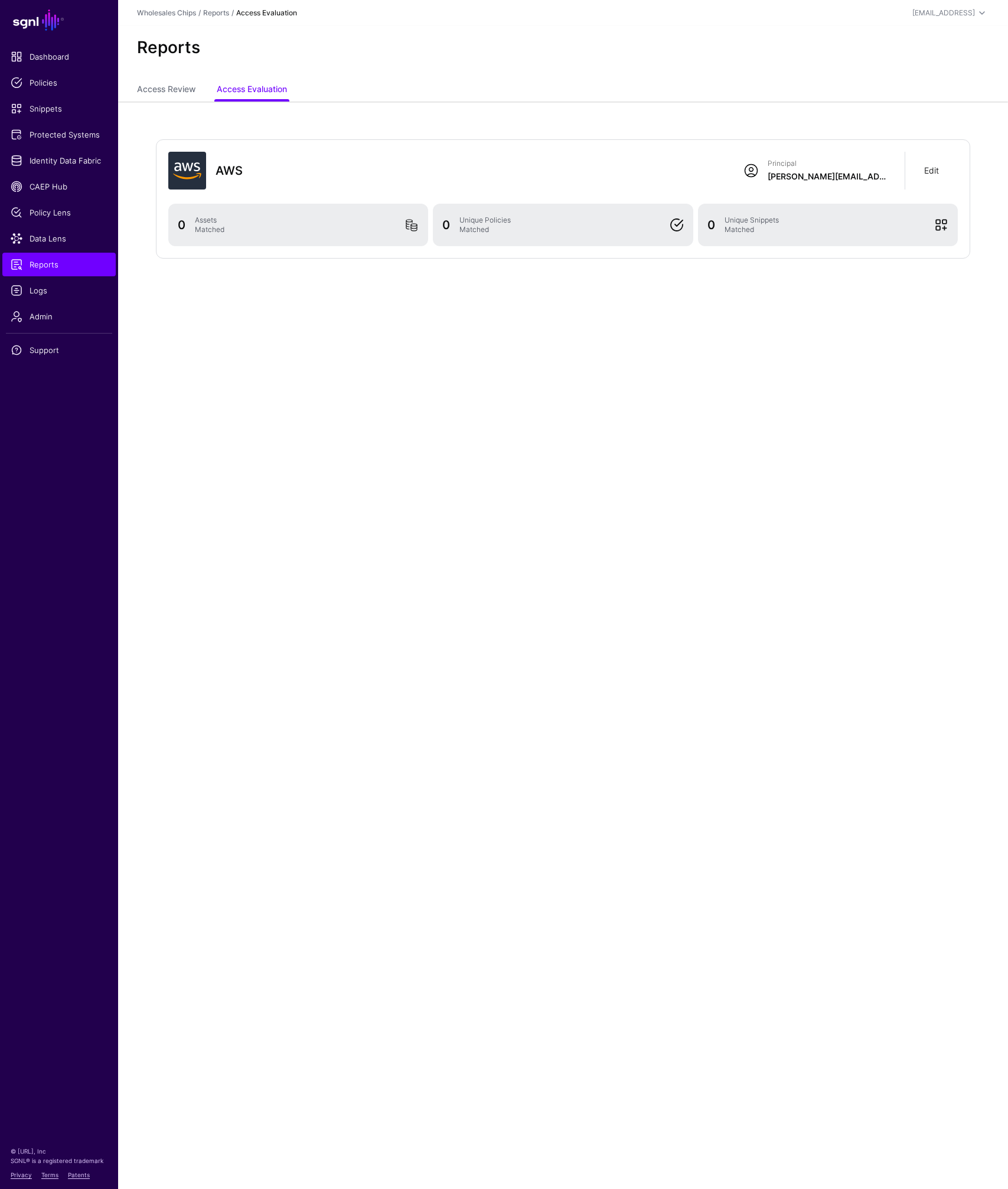
click at [928, 170] on link "Edit" at bounding box center [931, 170] width 14 height 10
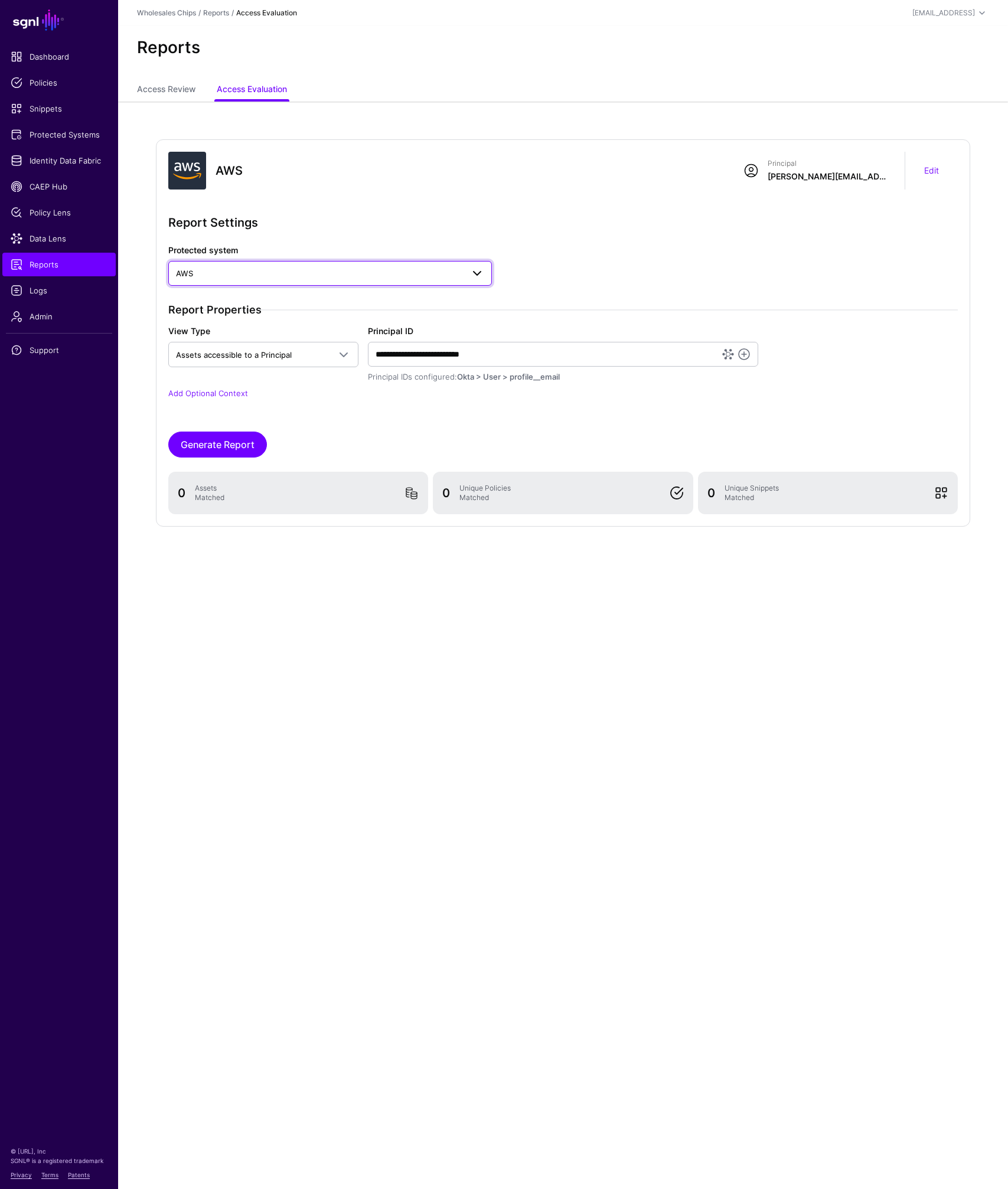
click at [390, 279] on span "AWS" at bounding box center [319, 273] width 287 height 13
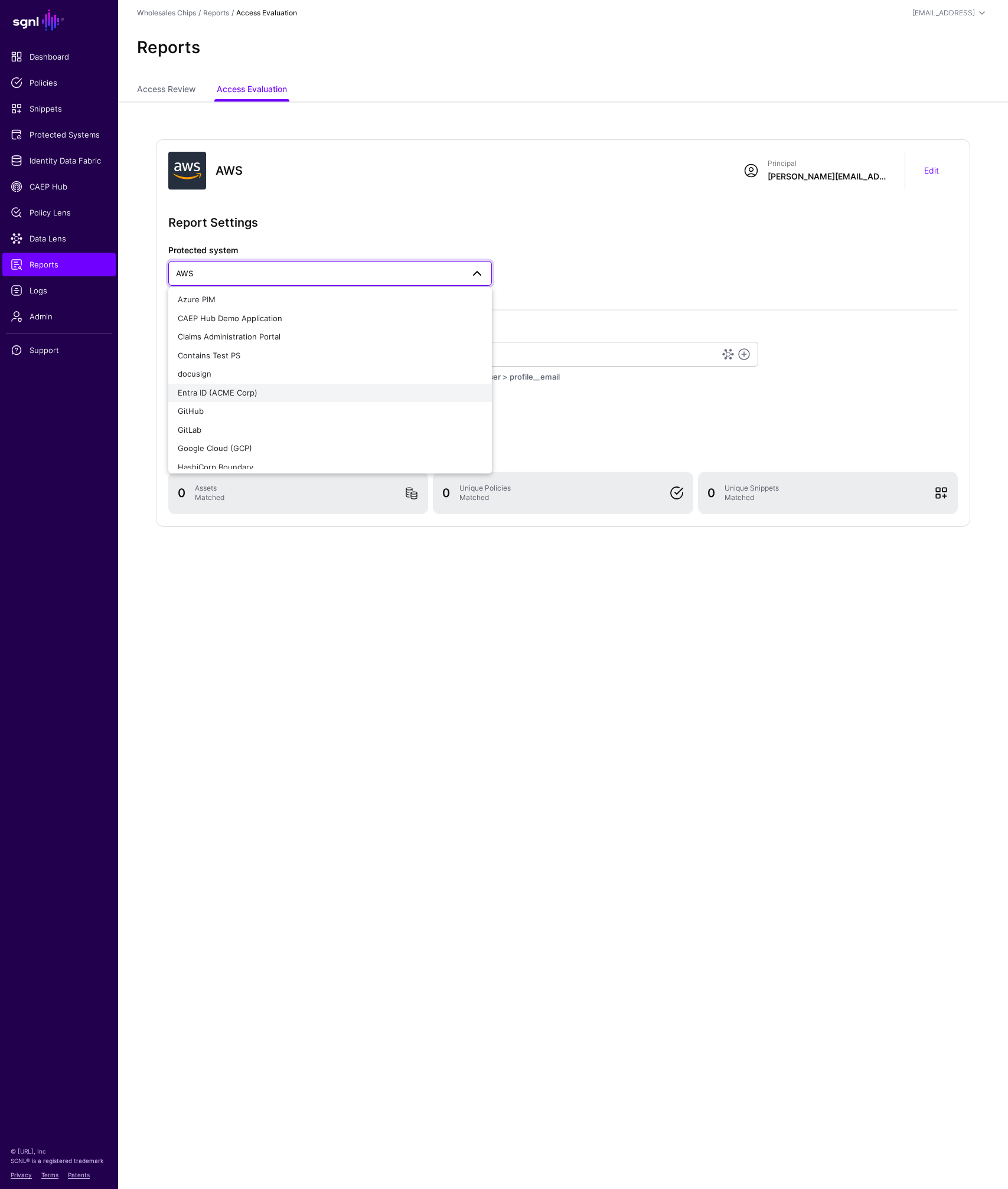
scroll to position [190, 0]
click at [205, 388] on div "GitHub" at bounding box center [330, 390] width 305 height 12
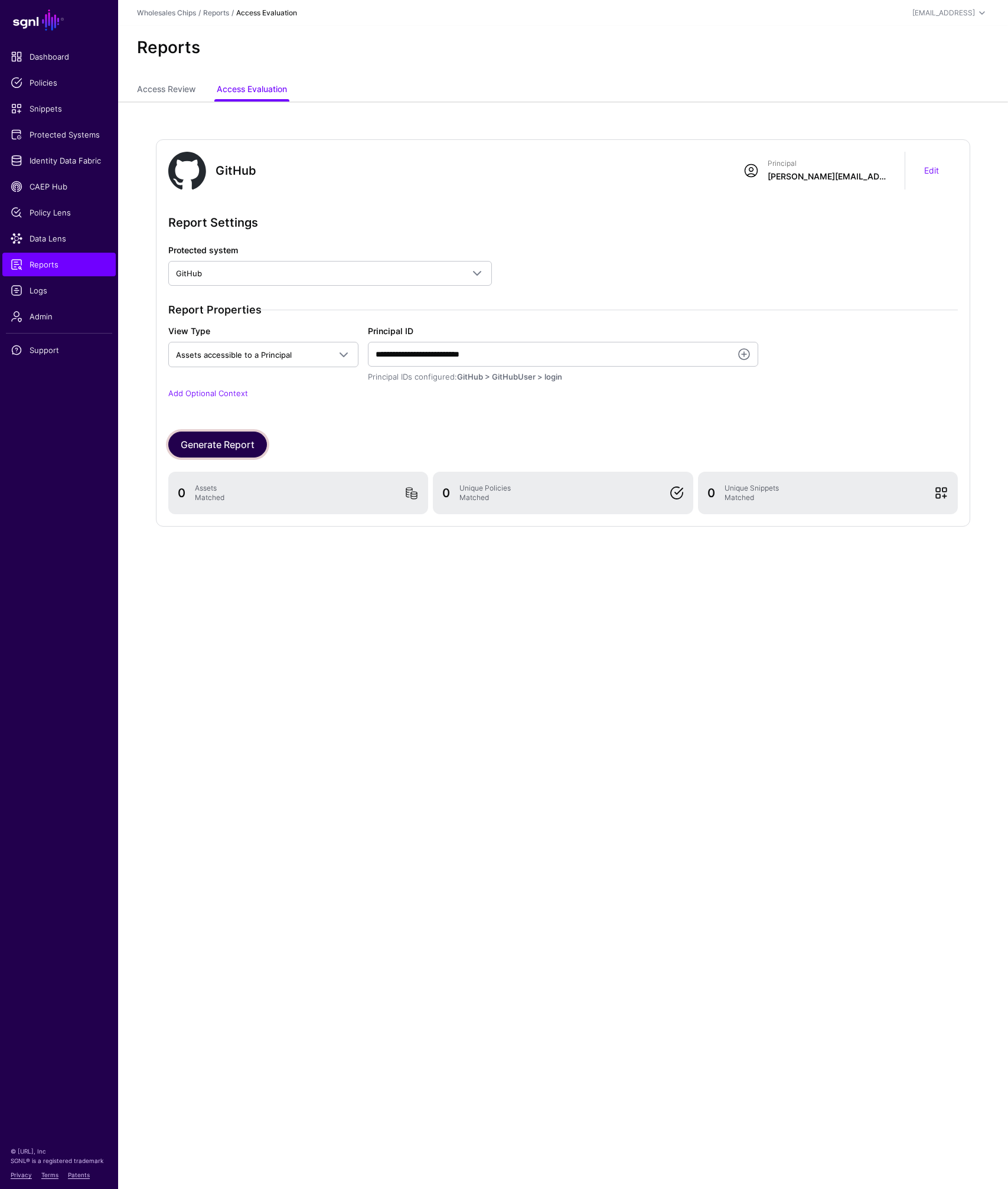
click at [232, 447] on button "Generate Report" at bounding box center [217, 445] width 98 height 26
click at [258, 272] on span "GitHub" at bounding box center [319, 273] width 287 height 13
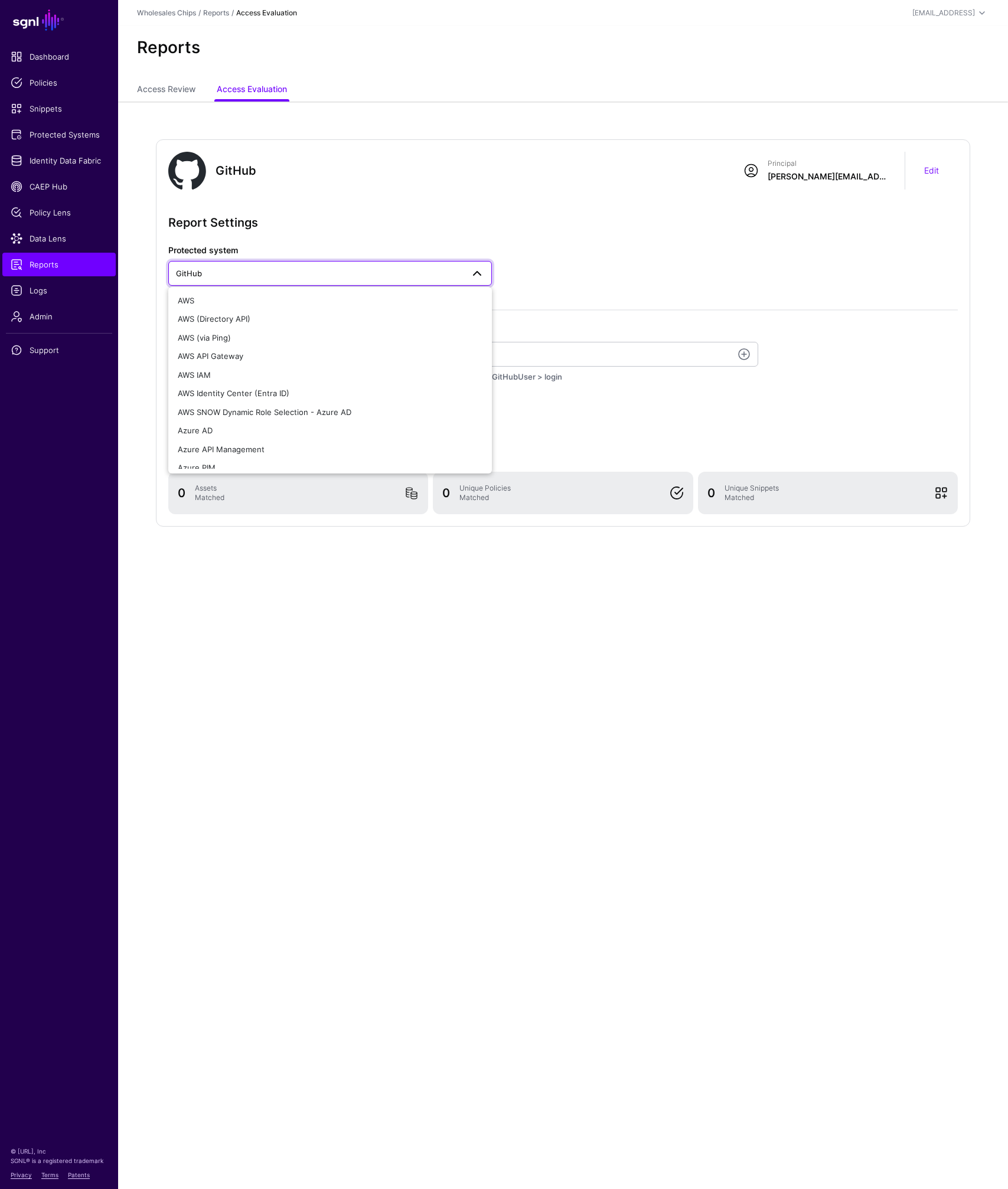
click at [282, 231] on h2 "Report Settings" at bounding box center [563, 222] width 789 height 19
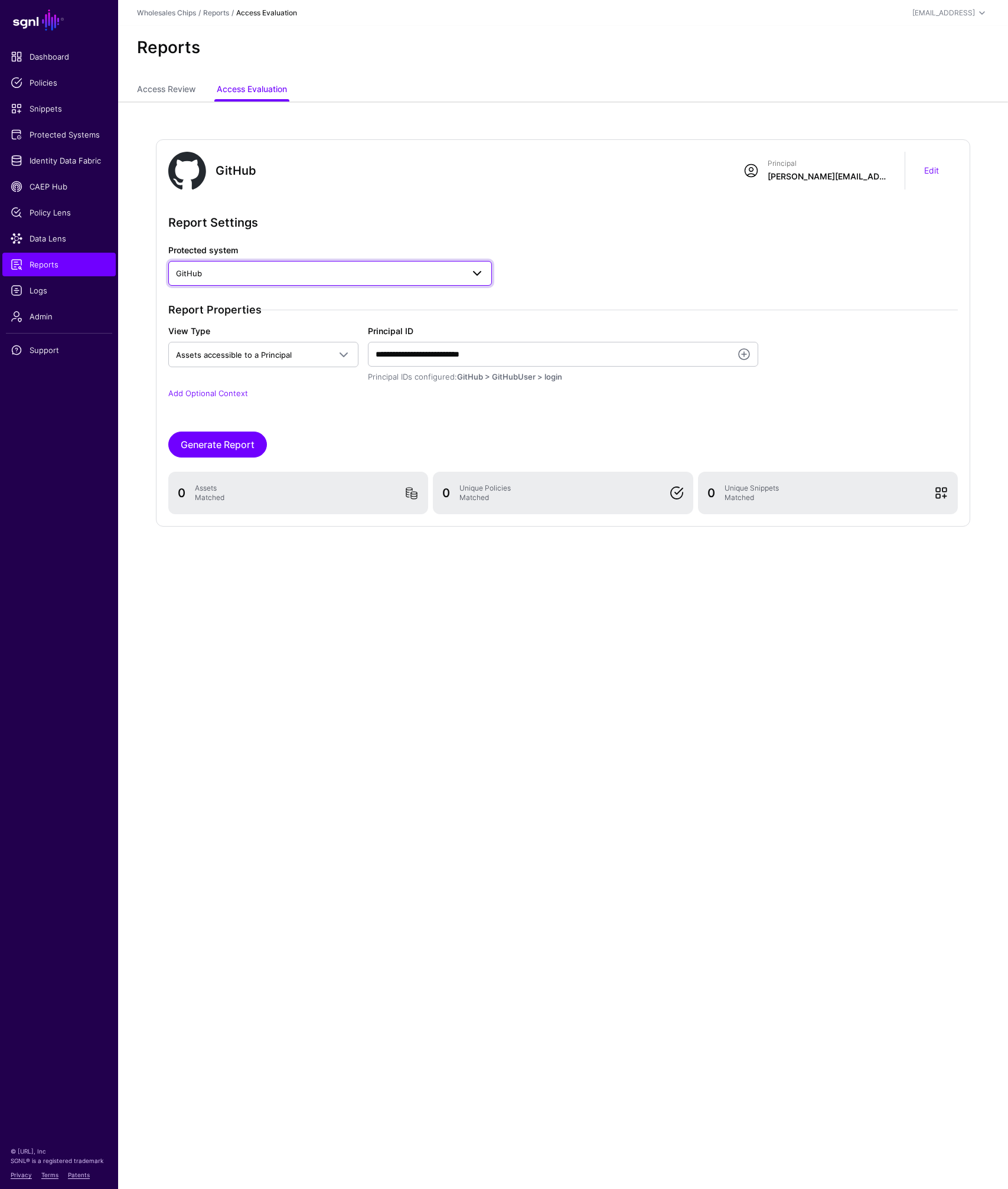
click at [300, 276] on span "GitHub" at bounding box center [319, 273] width 287 height 13
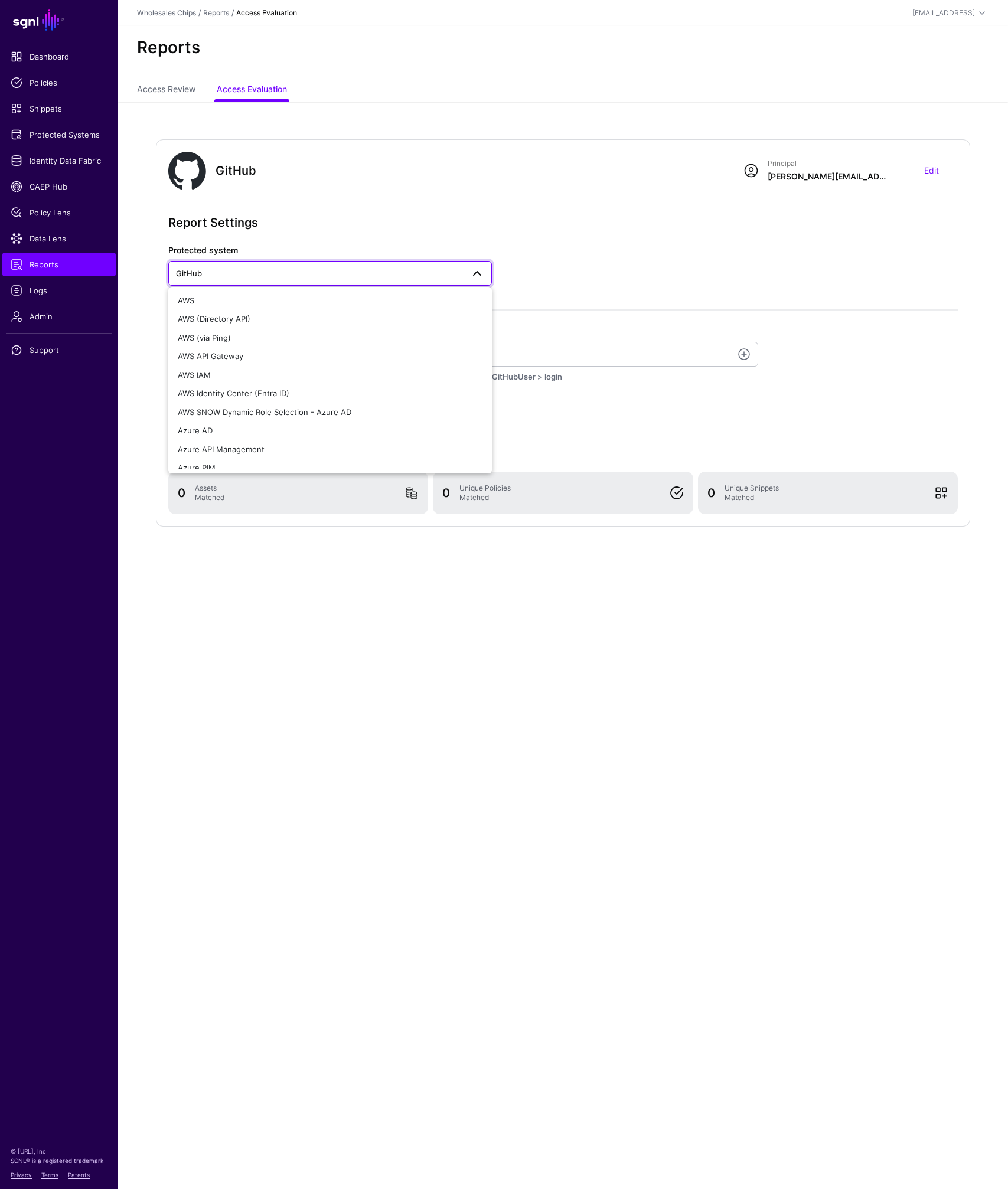
click at [300, 276] on span "GitHub" at bounding box center [319, 273] width 287 height 13
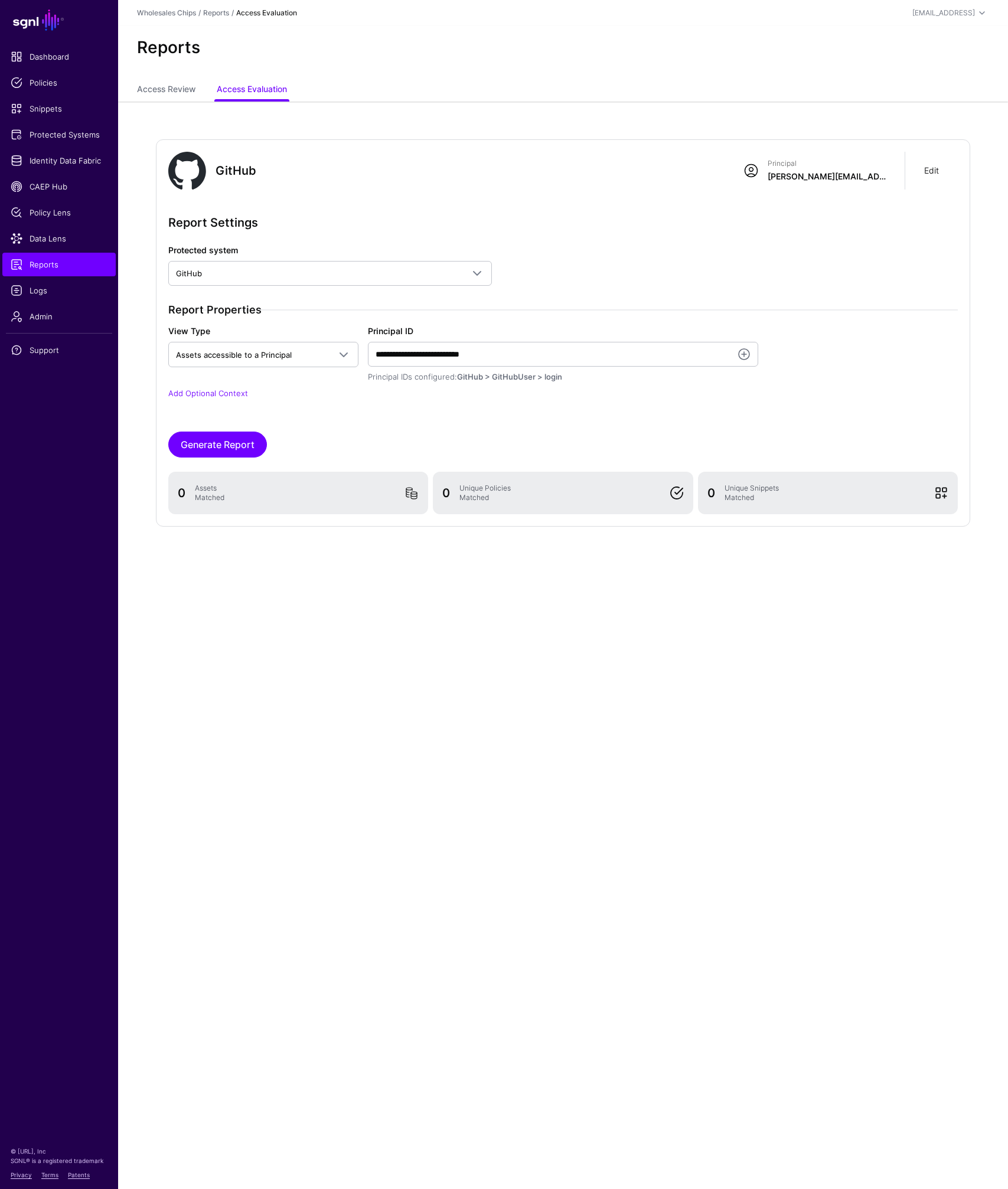
click at [934, 172] on link "Edit" at bounding box center [931, 170] width 14 height 10
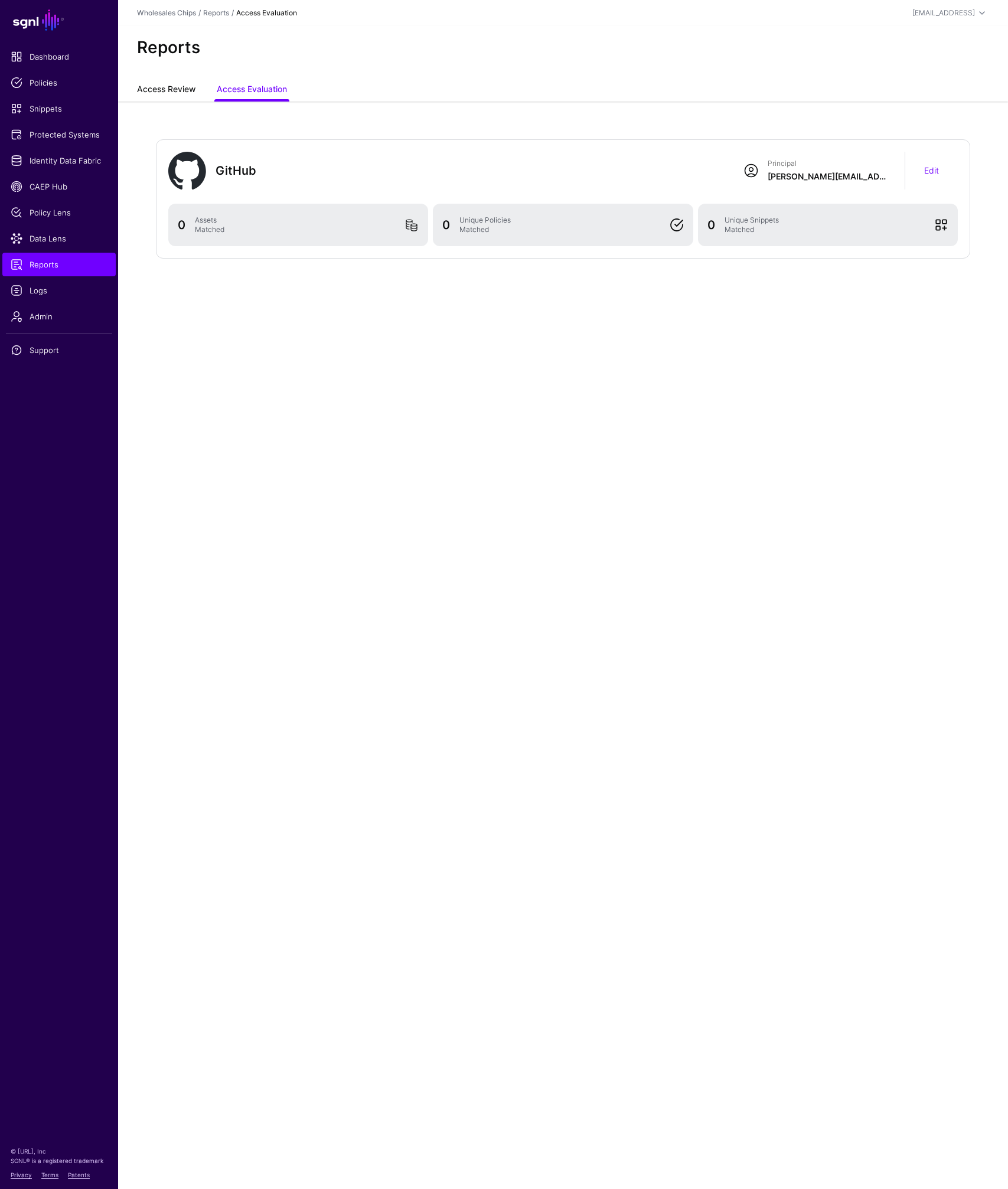
click at [192, 93] on link "Access Review" at bounding box center [166, 90] width 59 height 22
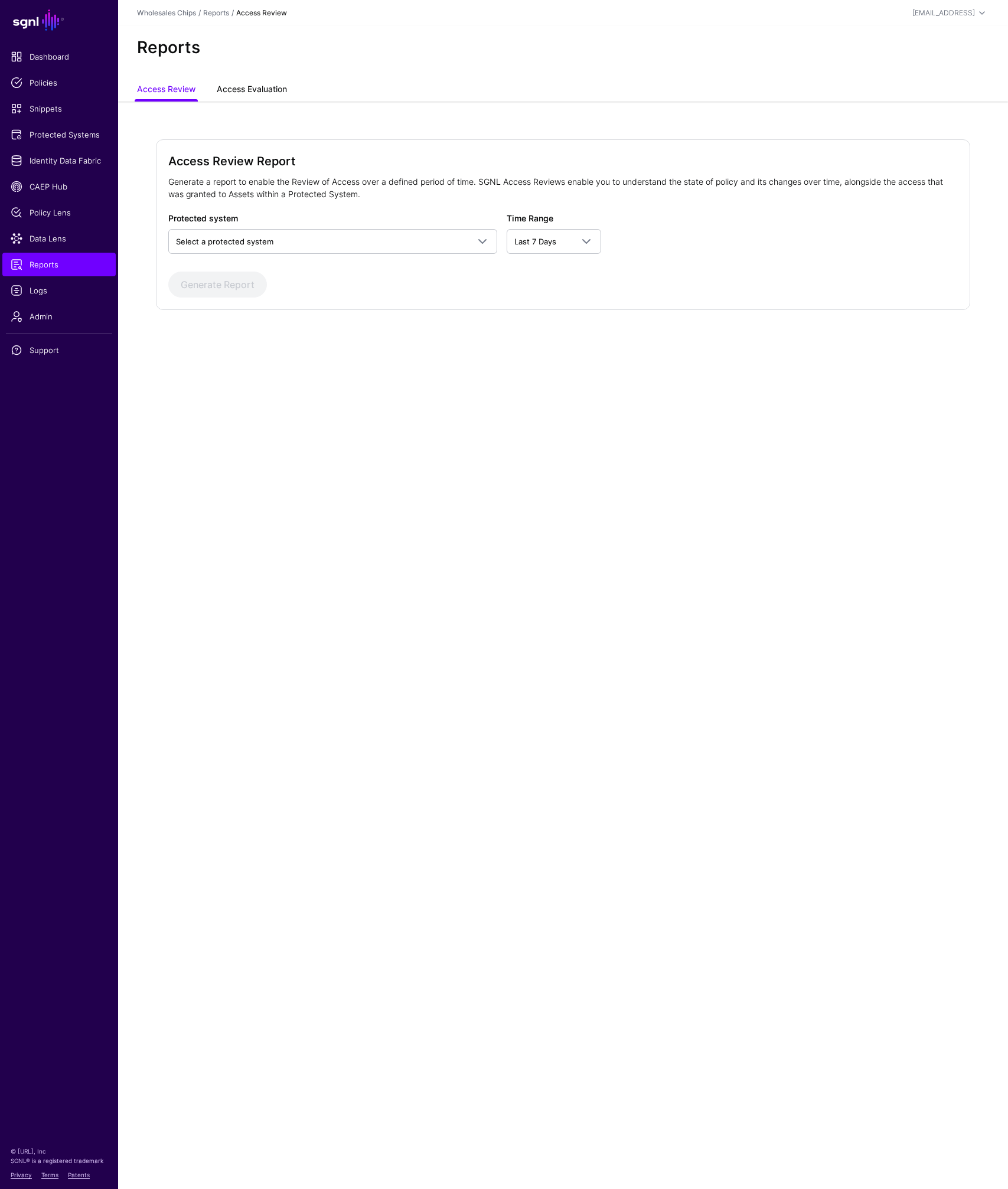
click at [237, 96] on link "Access Evaluation" at bounding box center [251, 90] width 70 height 22
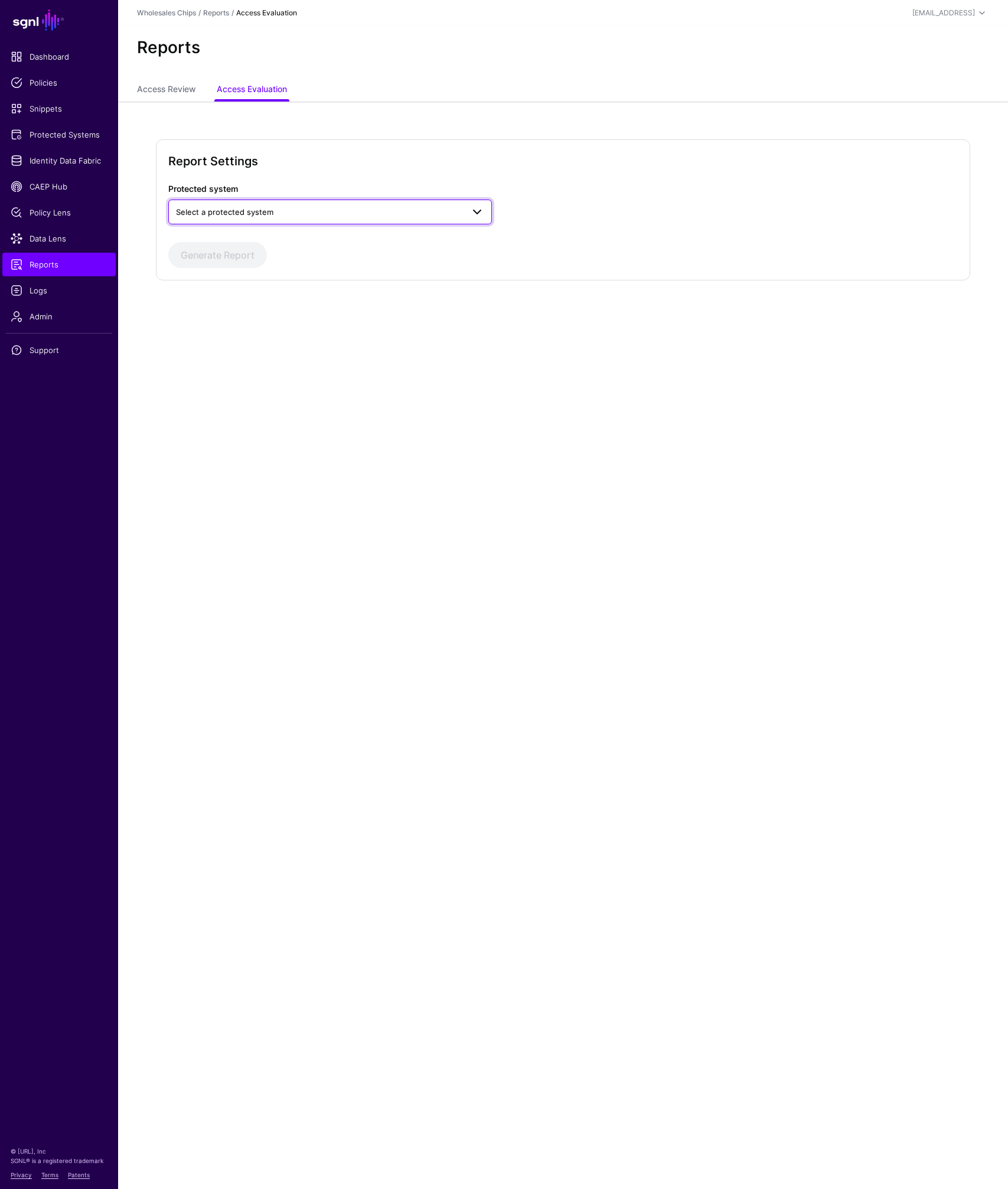
click at [261, 220] on link "Select a protected system" at bounding box center [330, 212] width 324 height 25
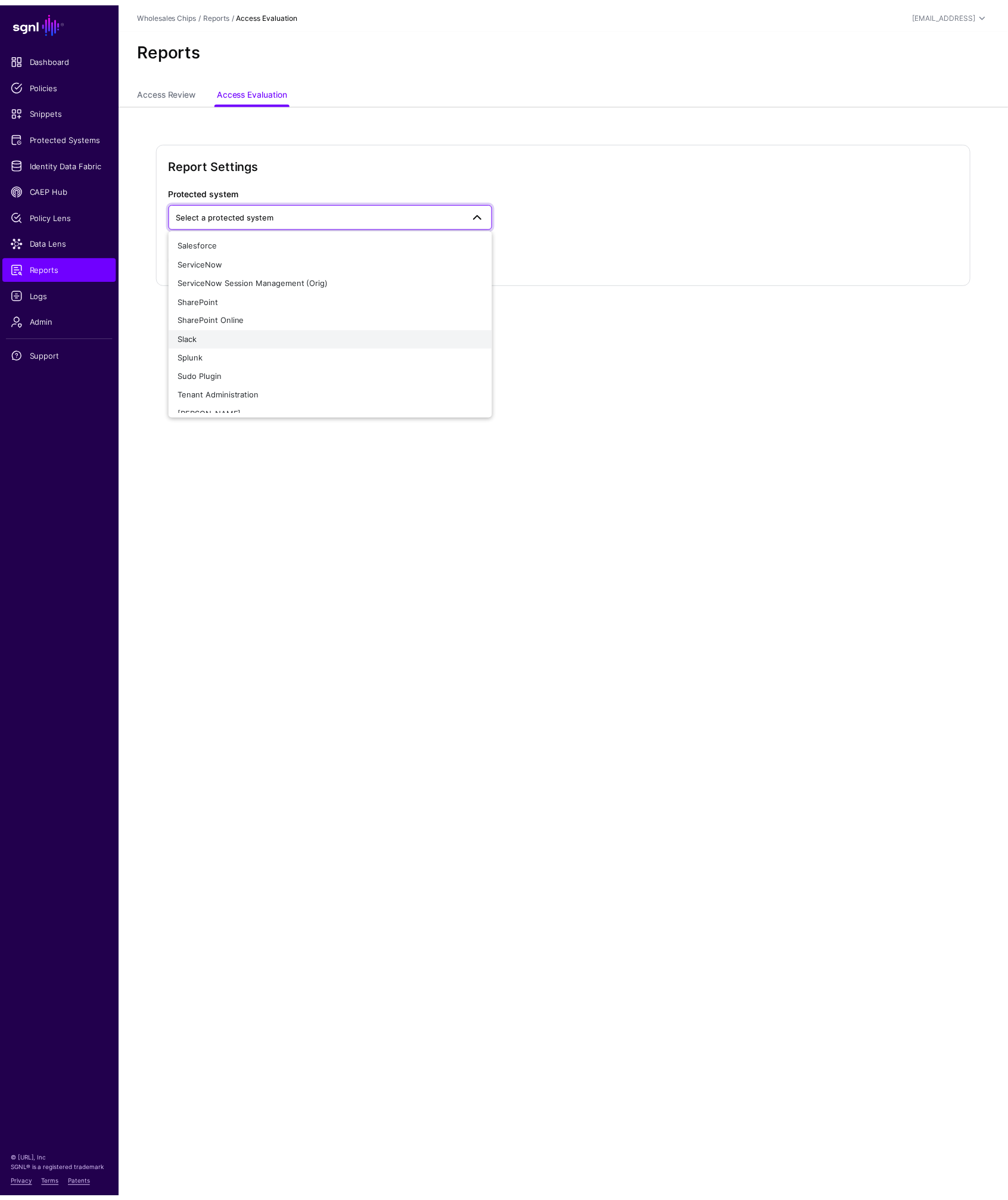
scroll to position [560, 0]
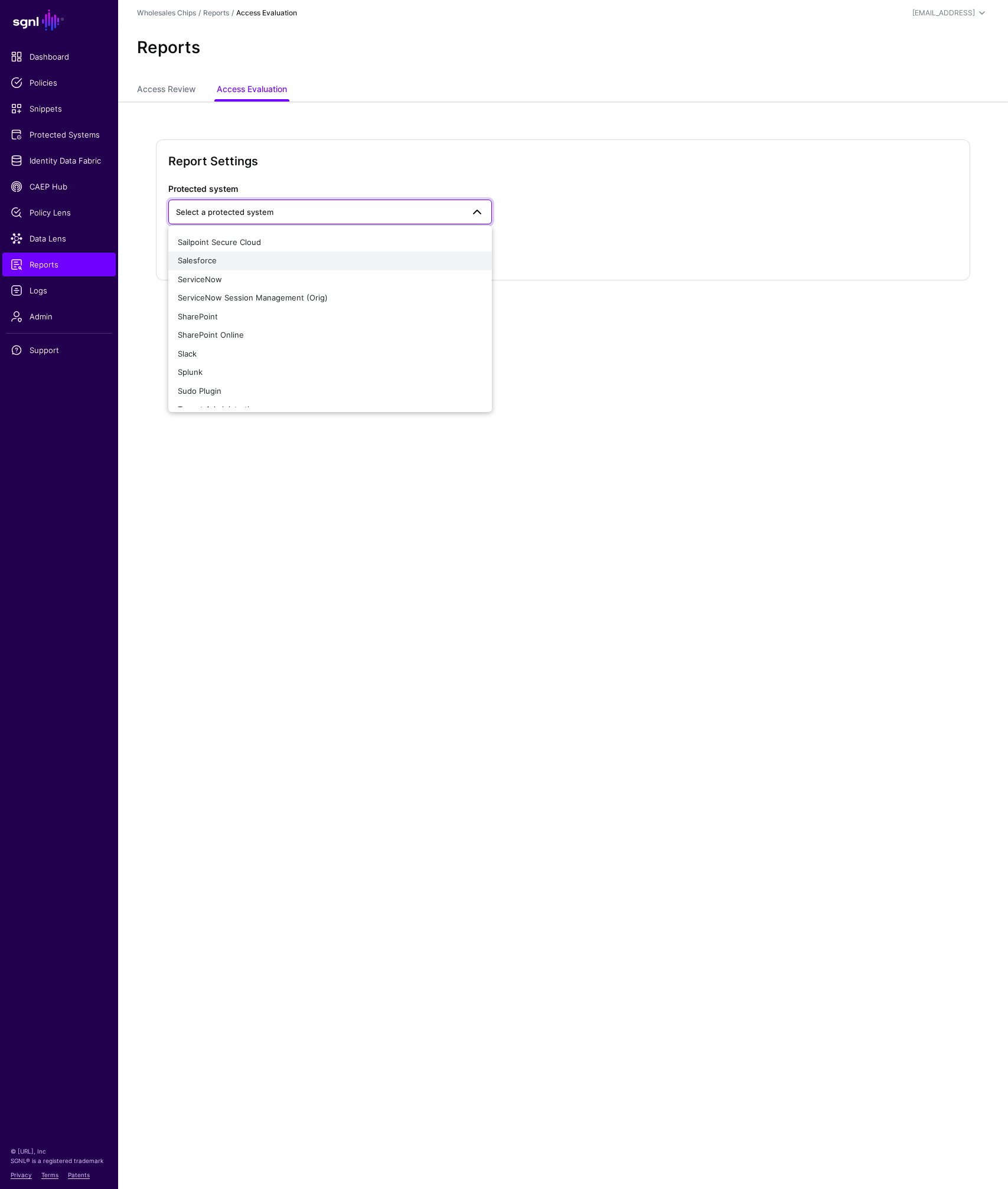
click at [201, 258] on span "Salesforce" at bounding box center [197, 260] width 39 height 9
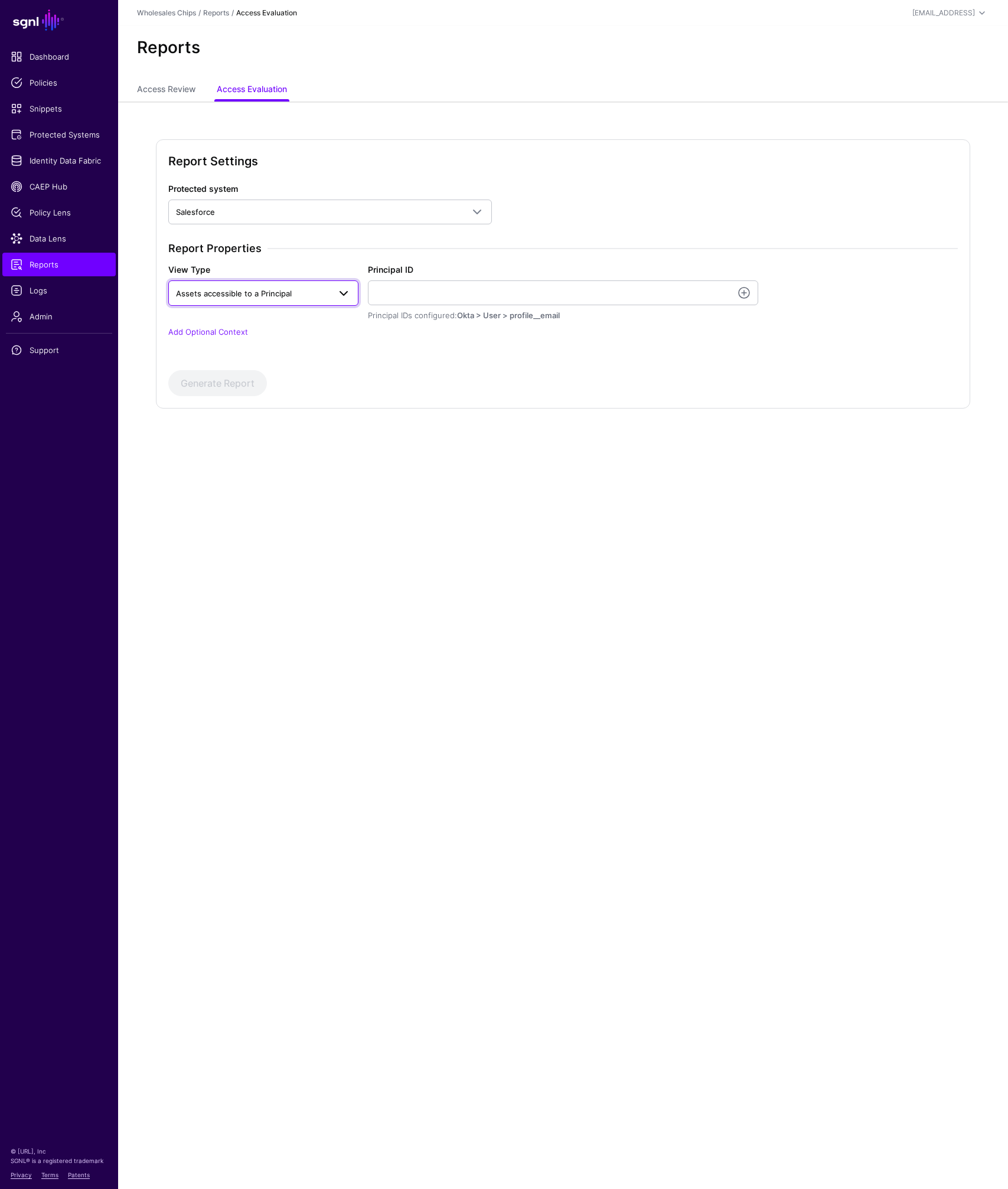
click at [287, 295] on span "Assets accessible to a Principal" at bounding box center [234, 293] width 116 height 9
click at [254, 337] on span "Principals with access to an asset" at bounding box center [240, 339] width 125 height 9
click at [744, 296] on link at bounding box center [744, 292] width 14 height 14
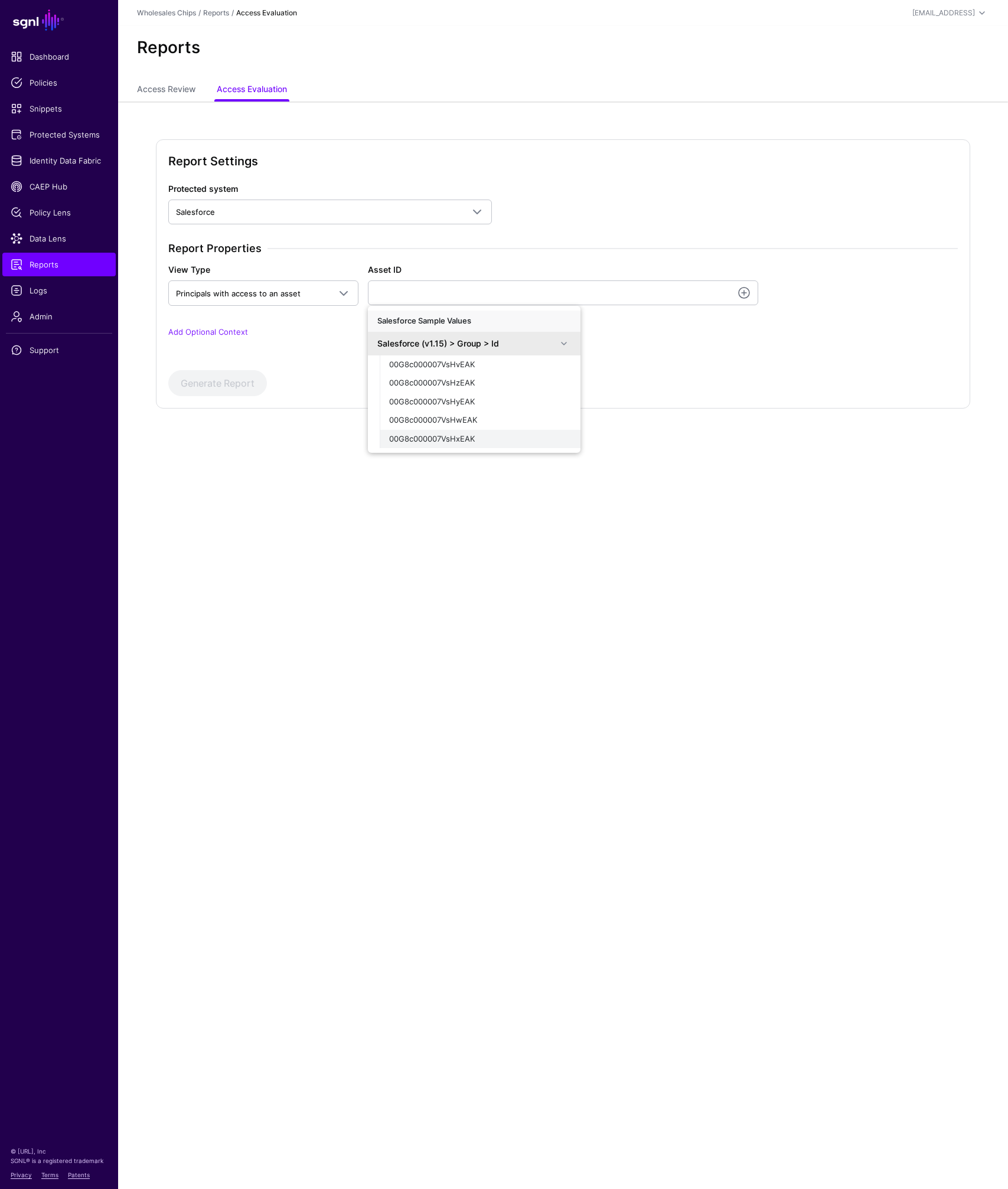
click at [439, 439] on span "00G8c000007VsHxEAK" at bounding box center [432, 439] width 85 height 9
type input "**********"
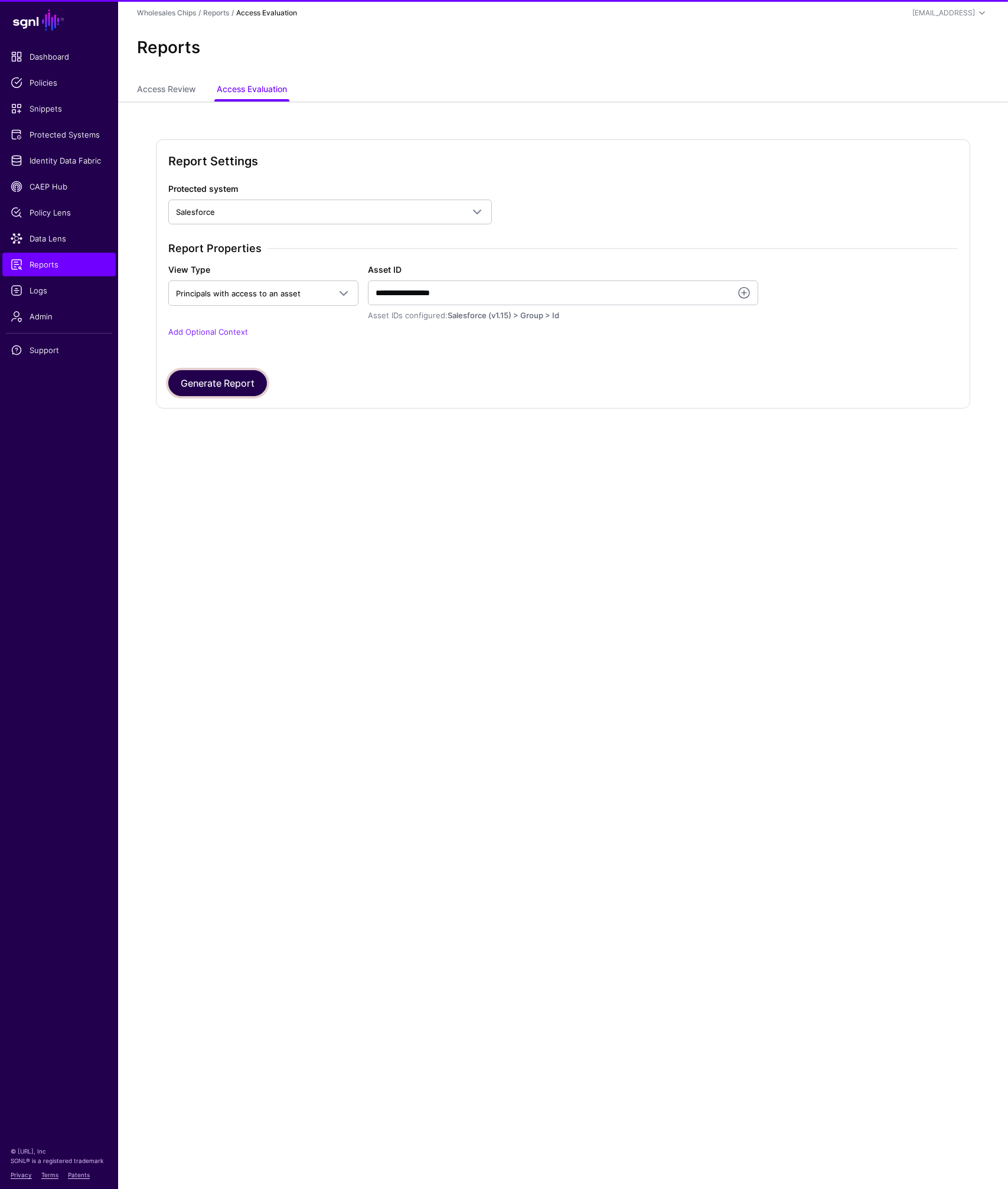
click at [221, 387] on button "Generate Report" at bounding box center [217, 383] width 98 height 26
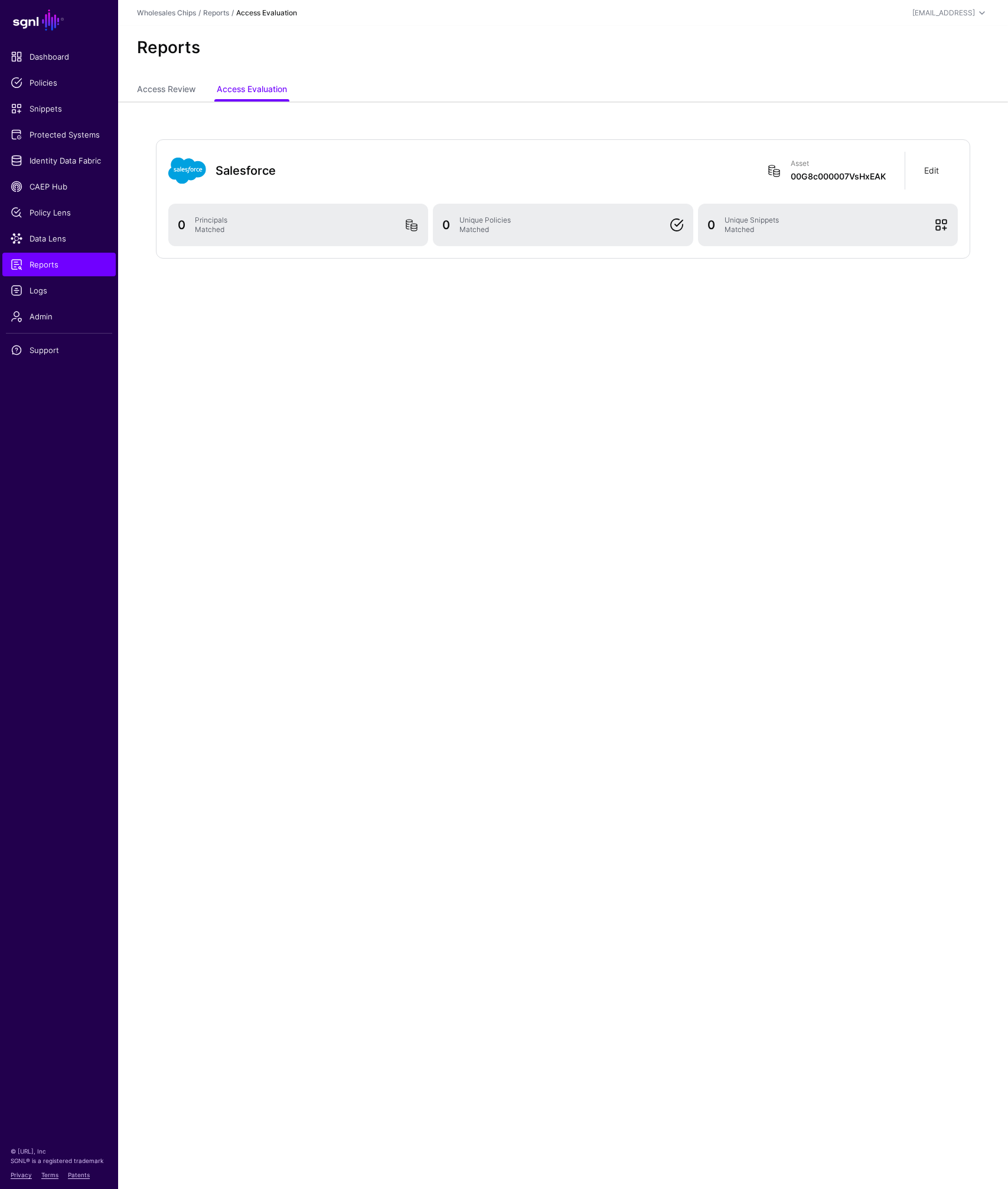
click at [930, 167] on link "Edit" at bounding box center [931, 170] width 14 height 10
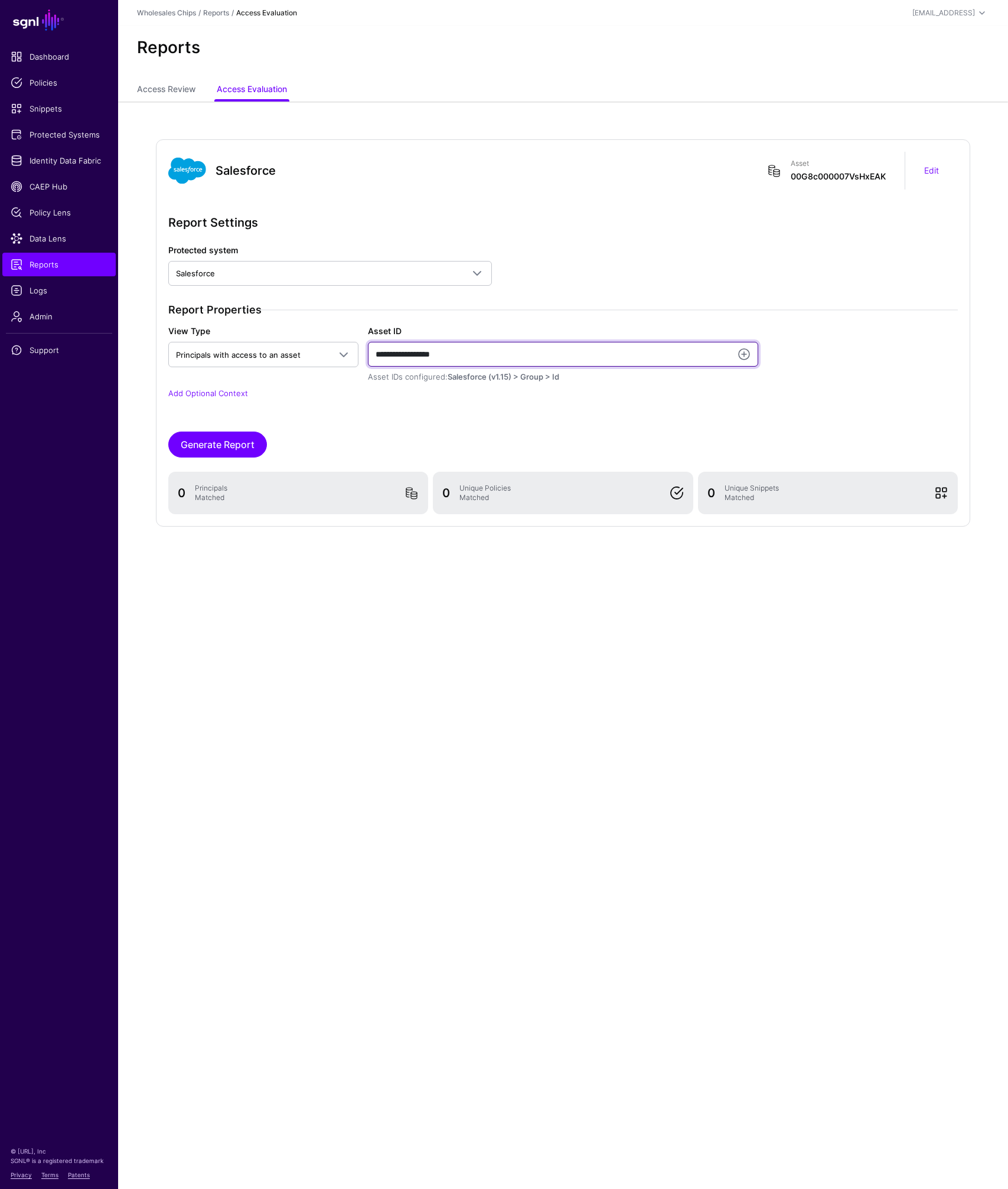
click at [535, 359] on input "**********" at bounding box center [563, 354] width 390 height 25
click at [750, 356] on link at bounding box center [744, 354] width 14 height 14
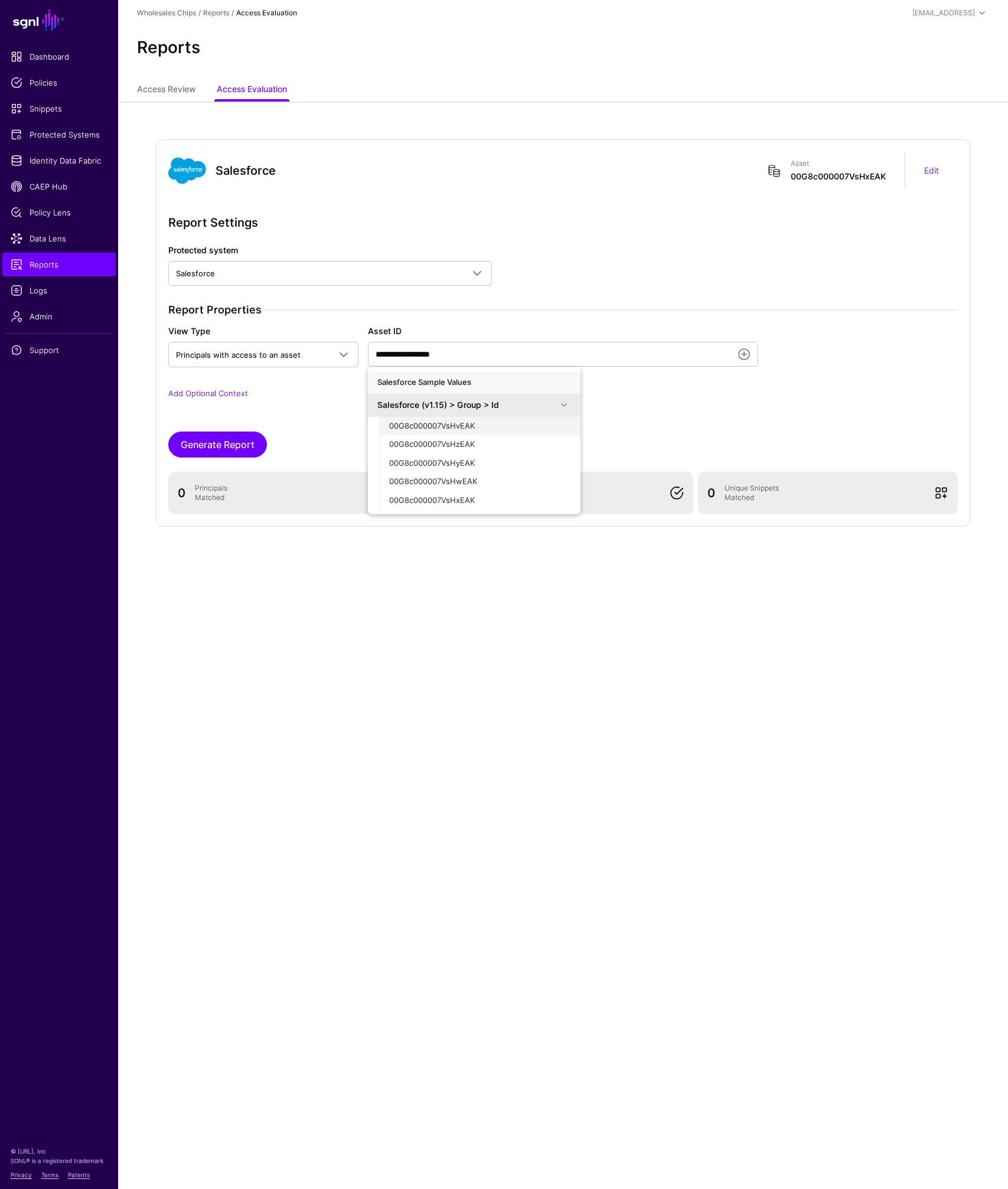
click at [500, 430] on div "00G8c000007VsHvEAK" at bounding box center [480, 427] width 182 height 12
type input "**********"
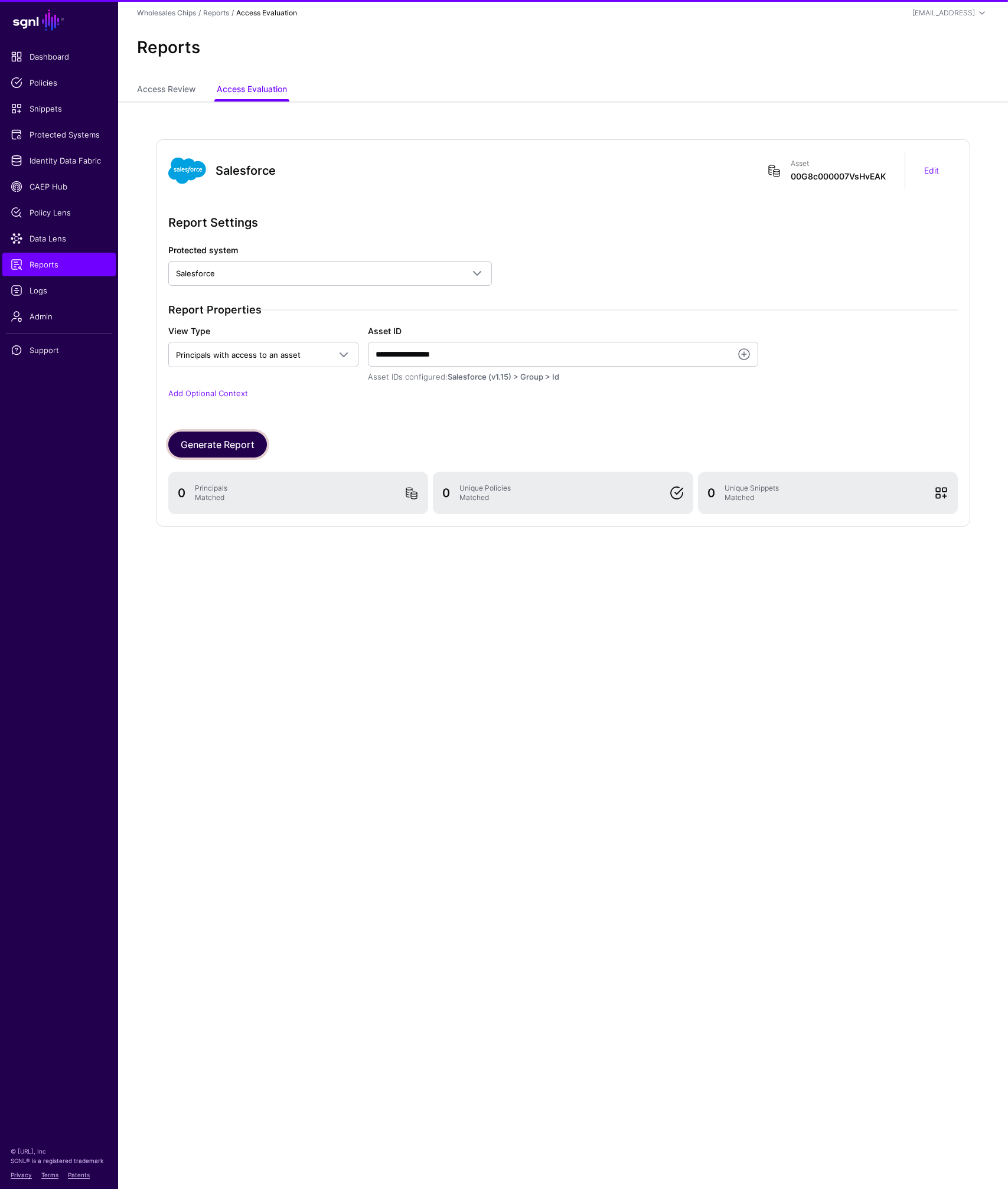
click at [203, 438] on button "Generate Report" at bounding box center [217, 445] width 98 height 26
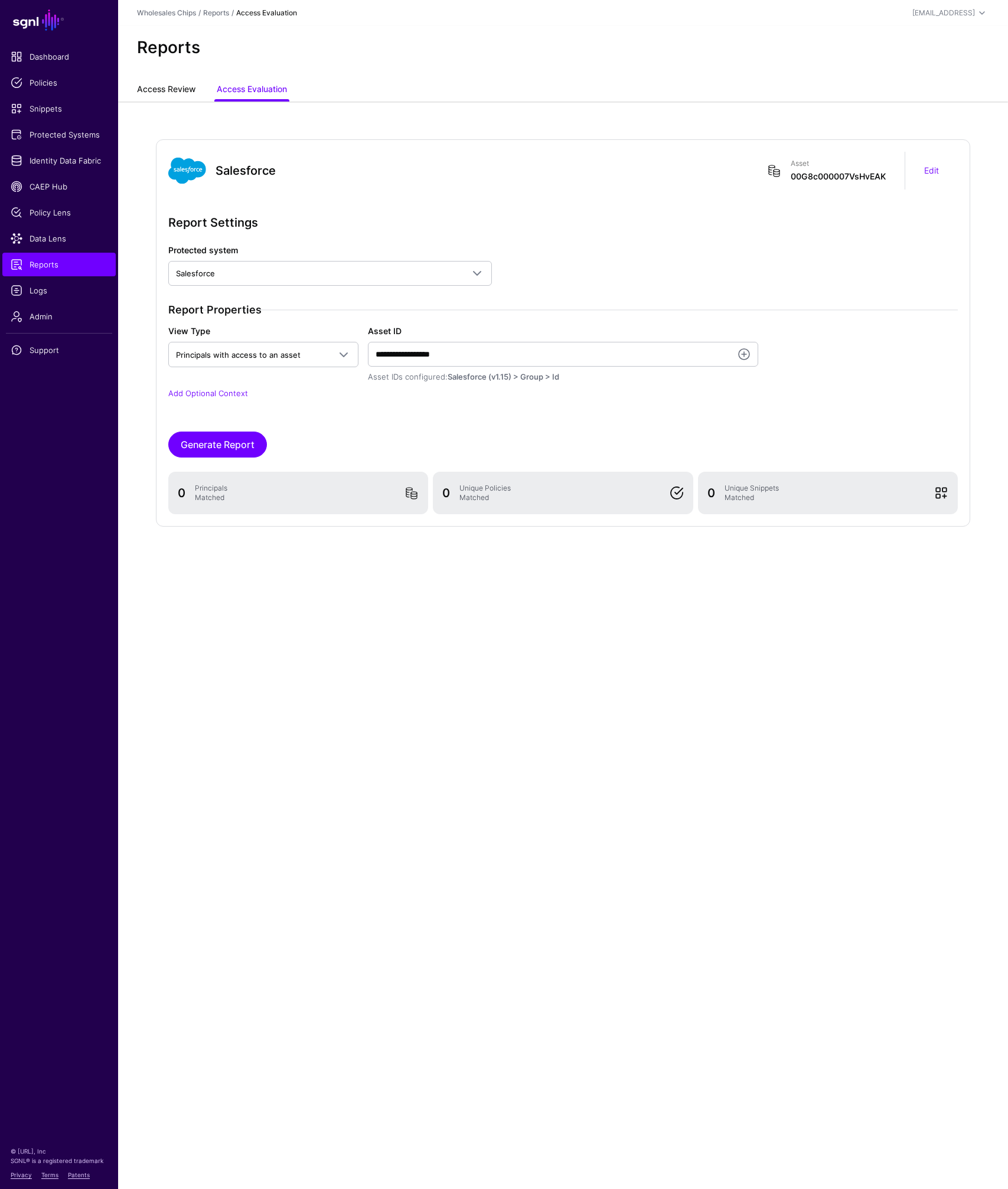
click at [163, 96] on link "Access Review" at bounding box center [166, 90] width 59 height 22
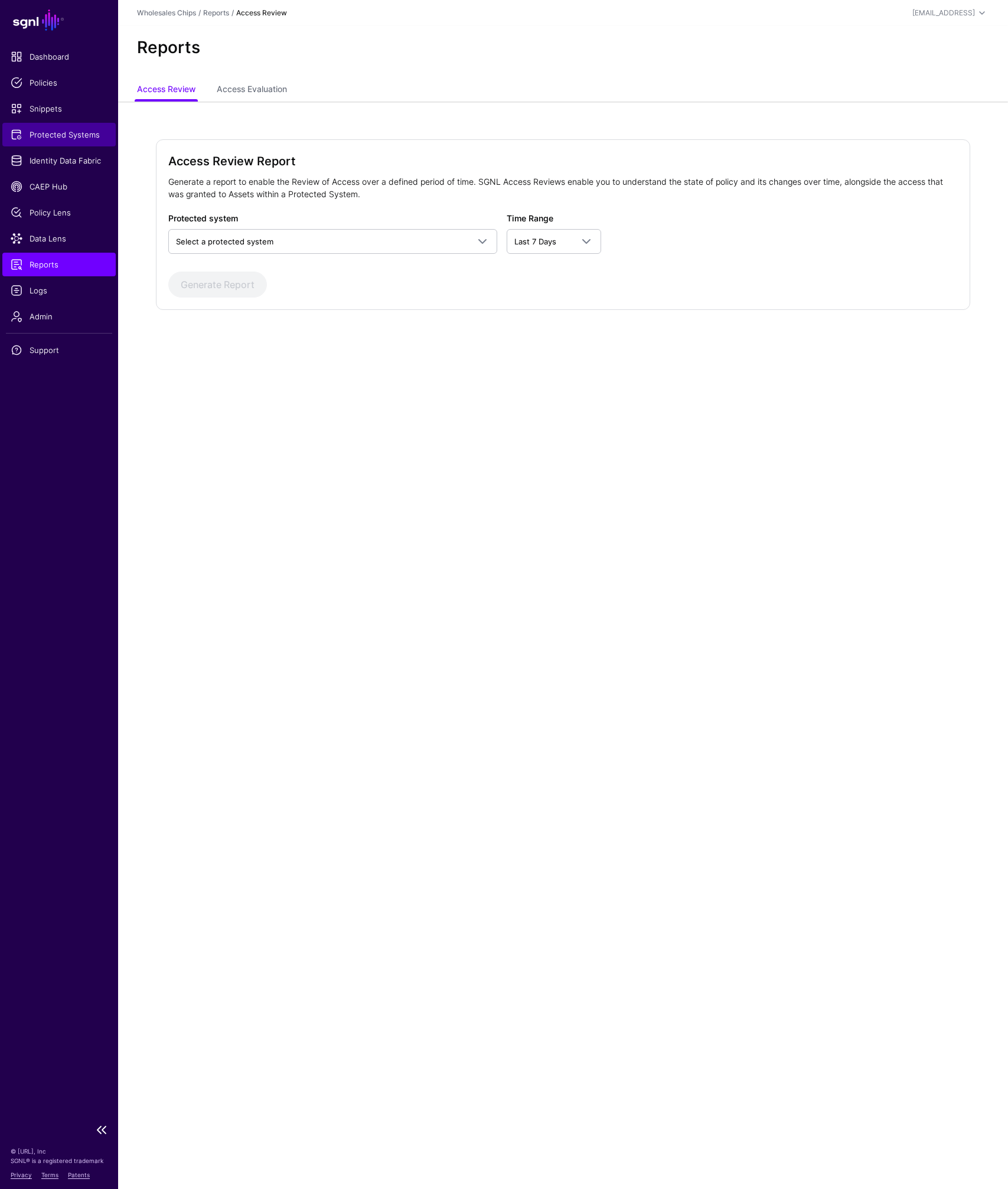
click at [46, 136] on span "Protected Systems" at bounding box center [59, 135] width 97 height 12
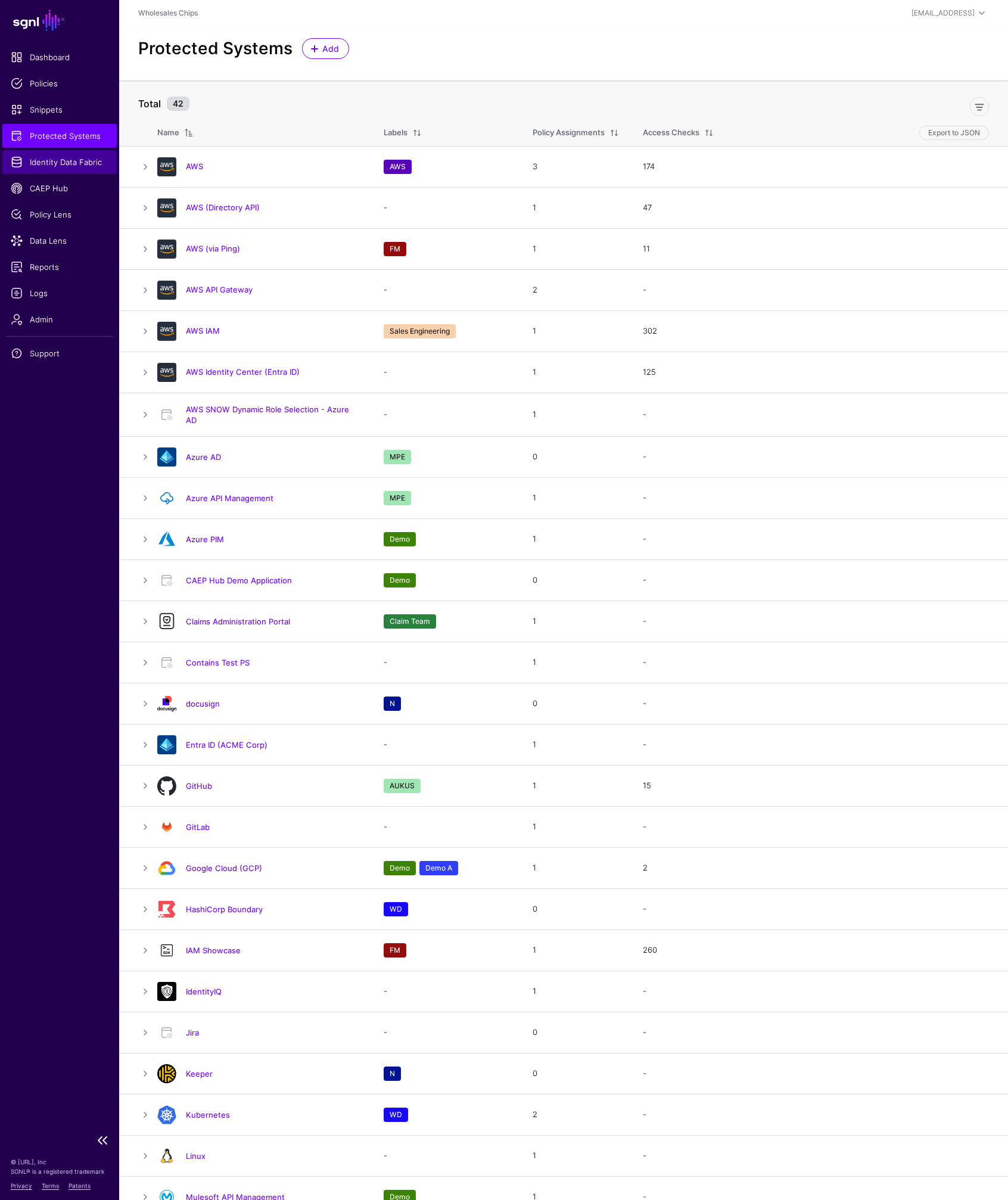
click at [41, 159] on span "Identity Data Fabric" at bounding box center [59, 162] width 98 height 12
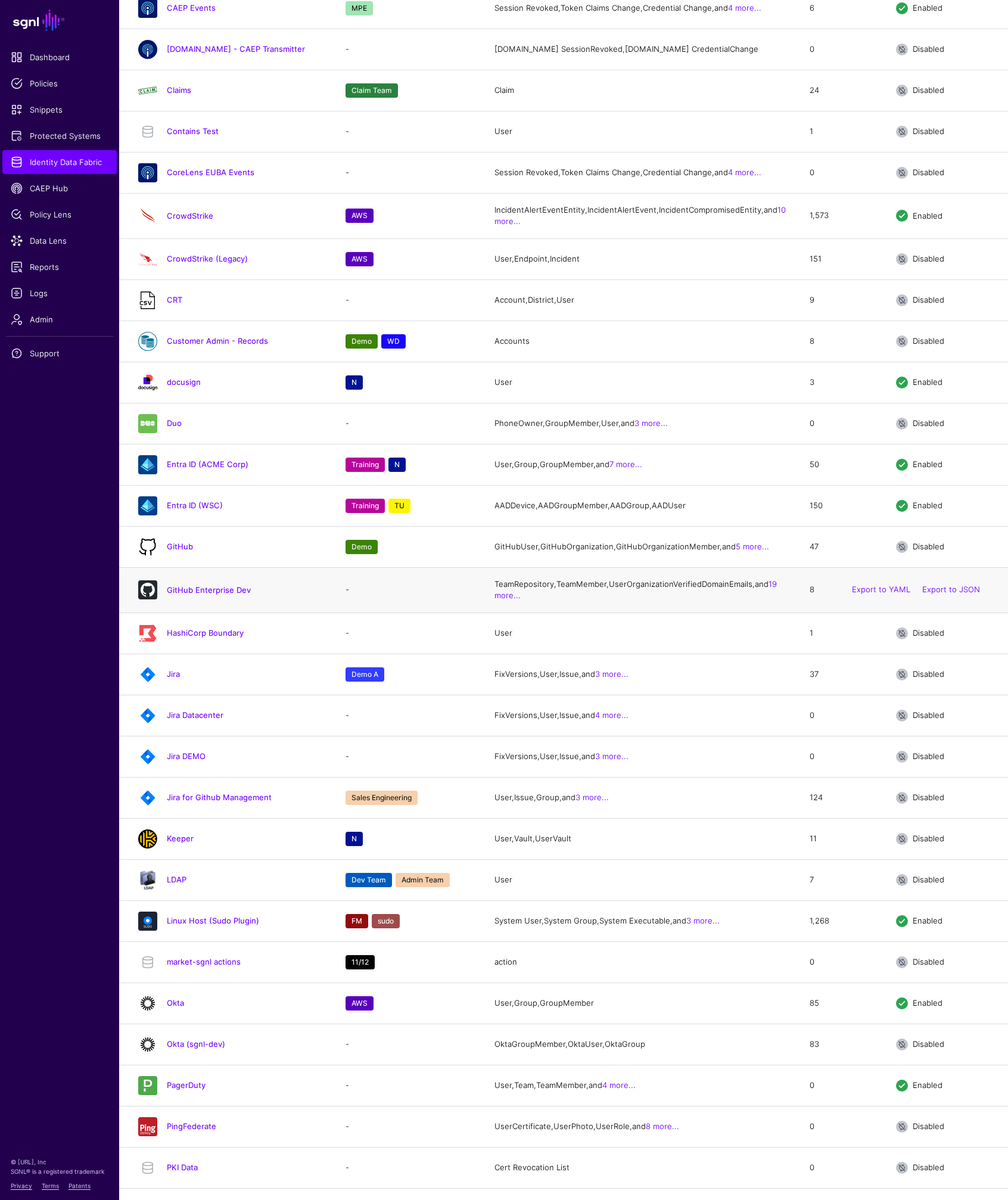
scroll to position [1373, 0]
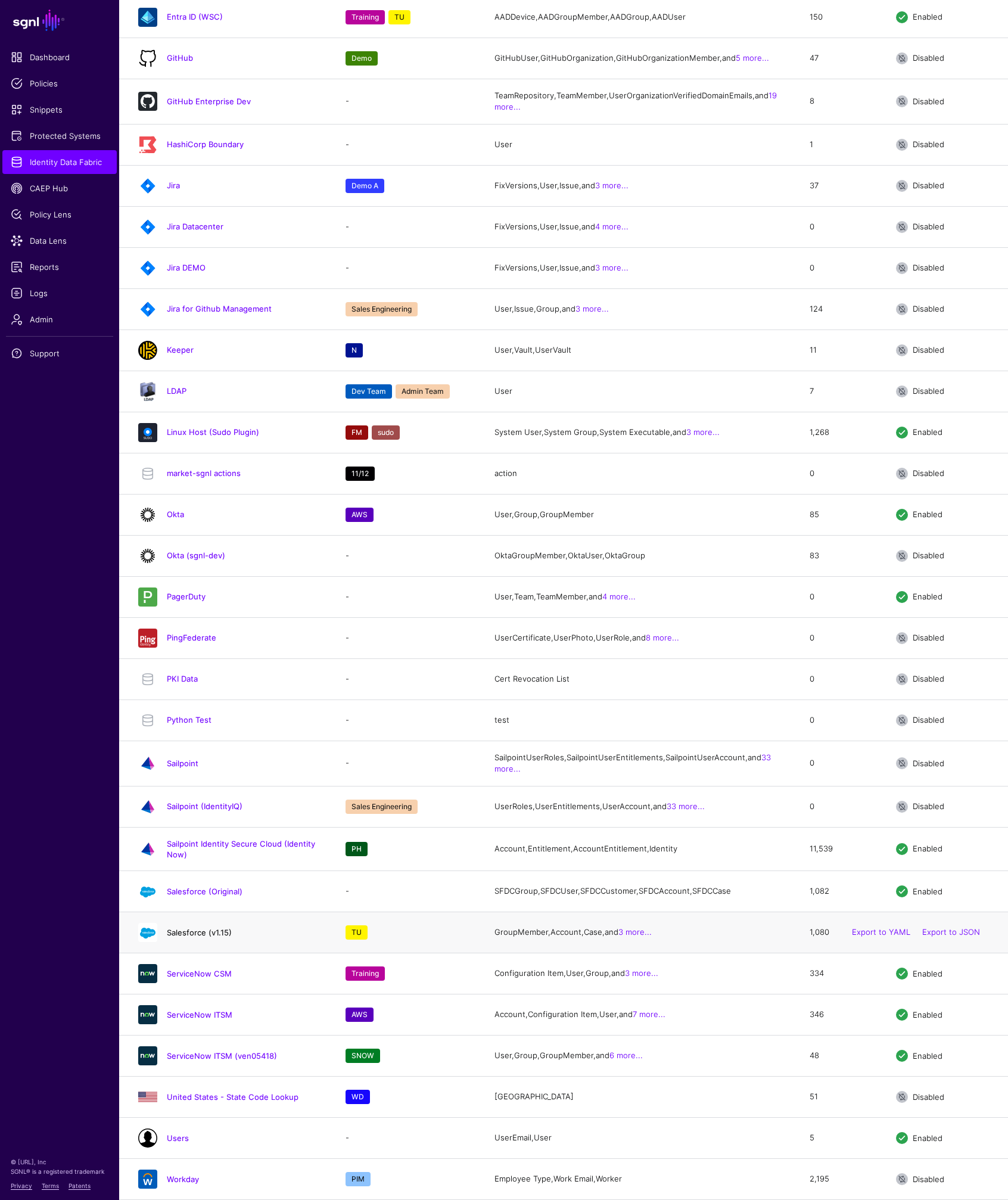
click at [195, 881] on link "Salesforce (v1.15)" at bounding box center [199, 932] width 65 height 9
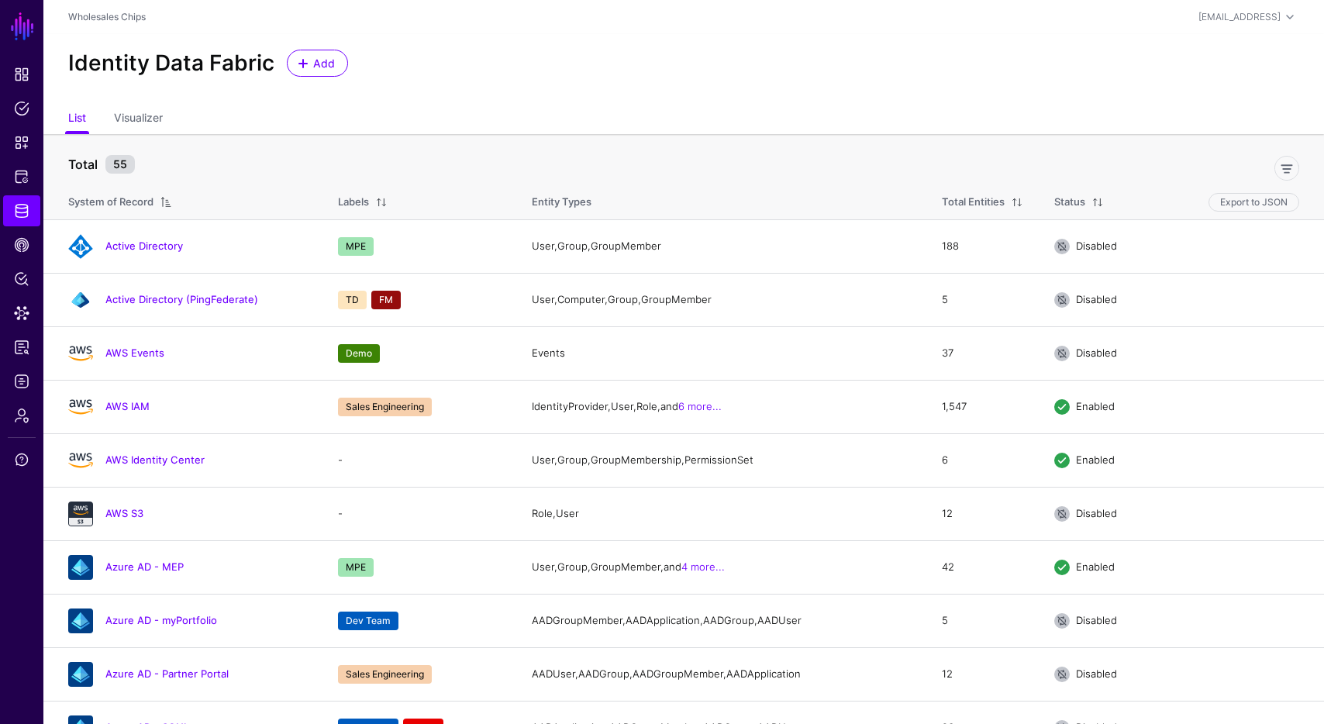
click at [663, 26] on header "Wholesales Chips mat@sgnl.ai Mat mat@sgnl.ai Wholesales Chips Log out" at bounding box center [683, 17] width 1280 height 34
